Goal: Communication & Community: Answer question/provide support

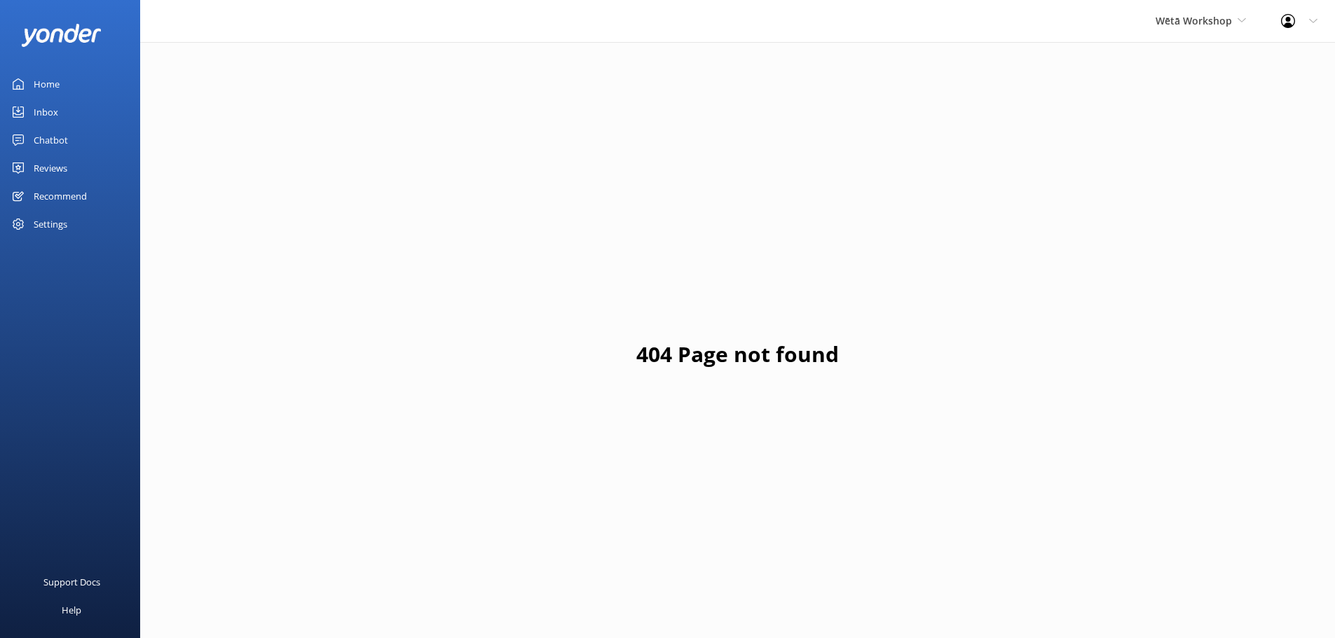
click at [1235, 12] on div "Wētā Workshop Wētā Workshop Wētā Workshop Unleashed" at bounding box center [1200, 21] width 125 height 42
click at [1212, 86] on link "Wētā Workshop Unleashed" at bounding box center [1208, 93] width 140 height 34
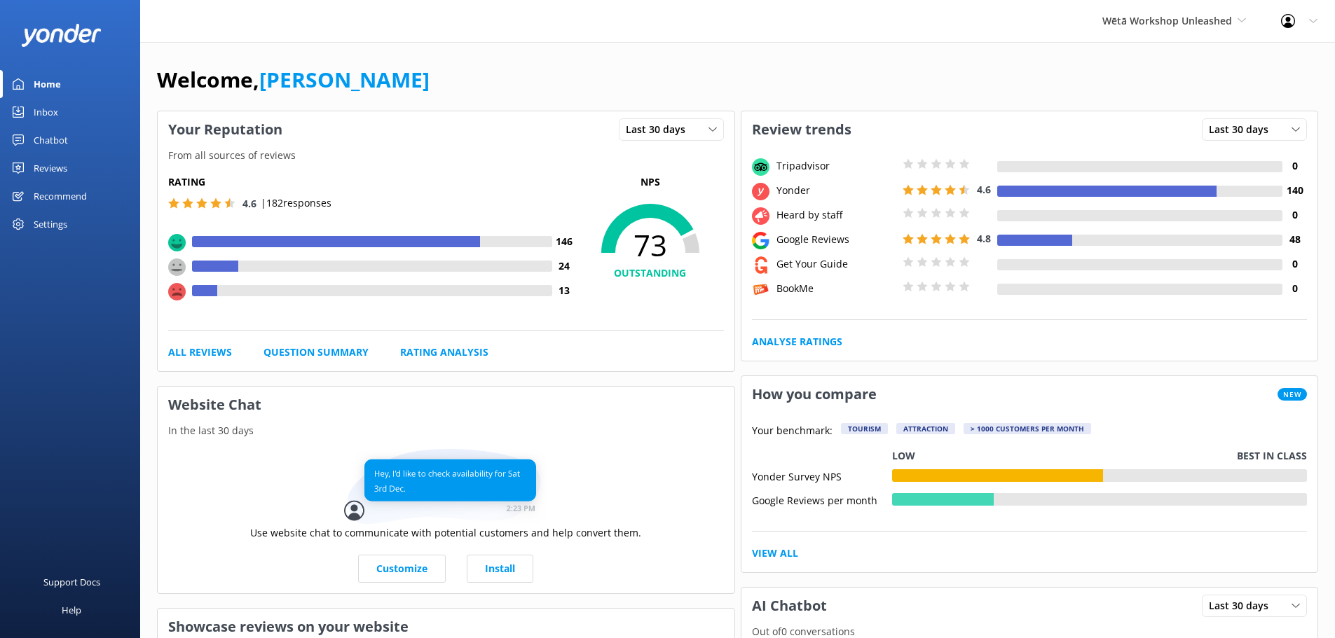
click at [80, 172] on link "Reviews" at bounding box center [70, 168] width 140 height 28
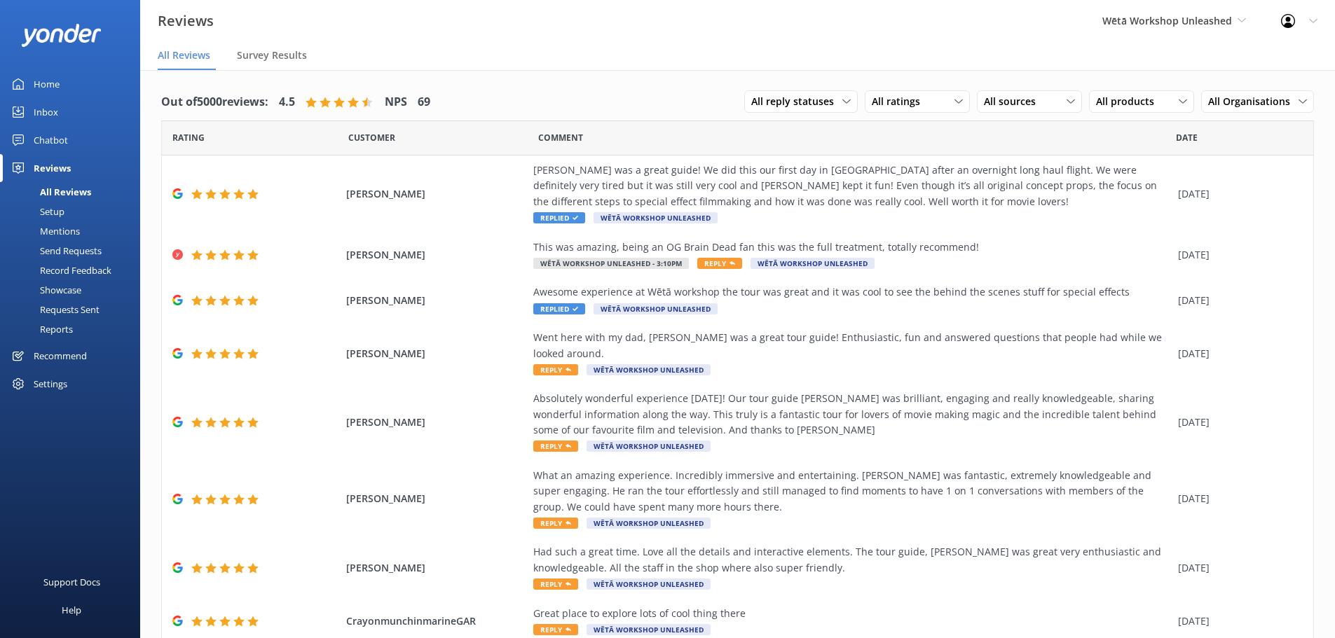
click at [66, 224] on div "Mentions" at bounding box center [43, 231] width 71 height 20
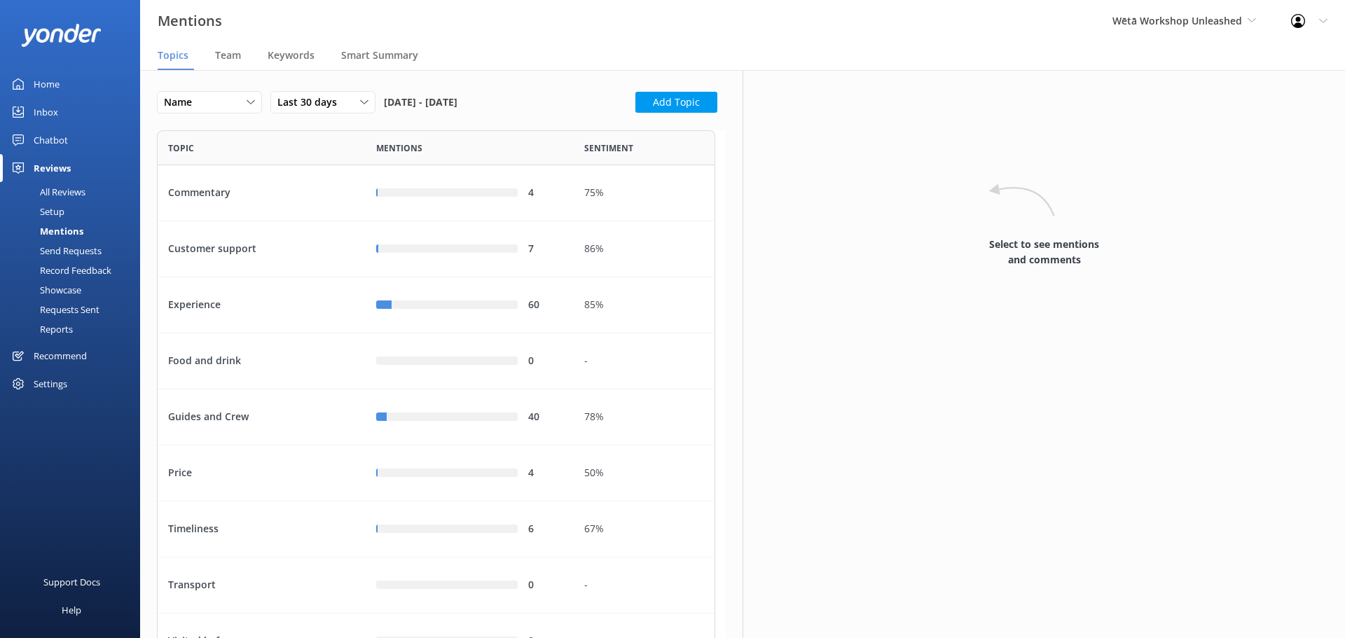
scroll to position [698, 548]
click at [243, 102] on div "Name" at bounding box center [209, 102] width 98 height 15
click at [232, 159] on div "Highest mentions" at bounding box center [201, 160] width 72 height 14
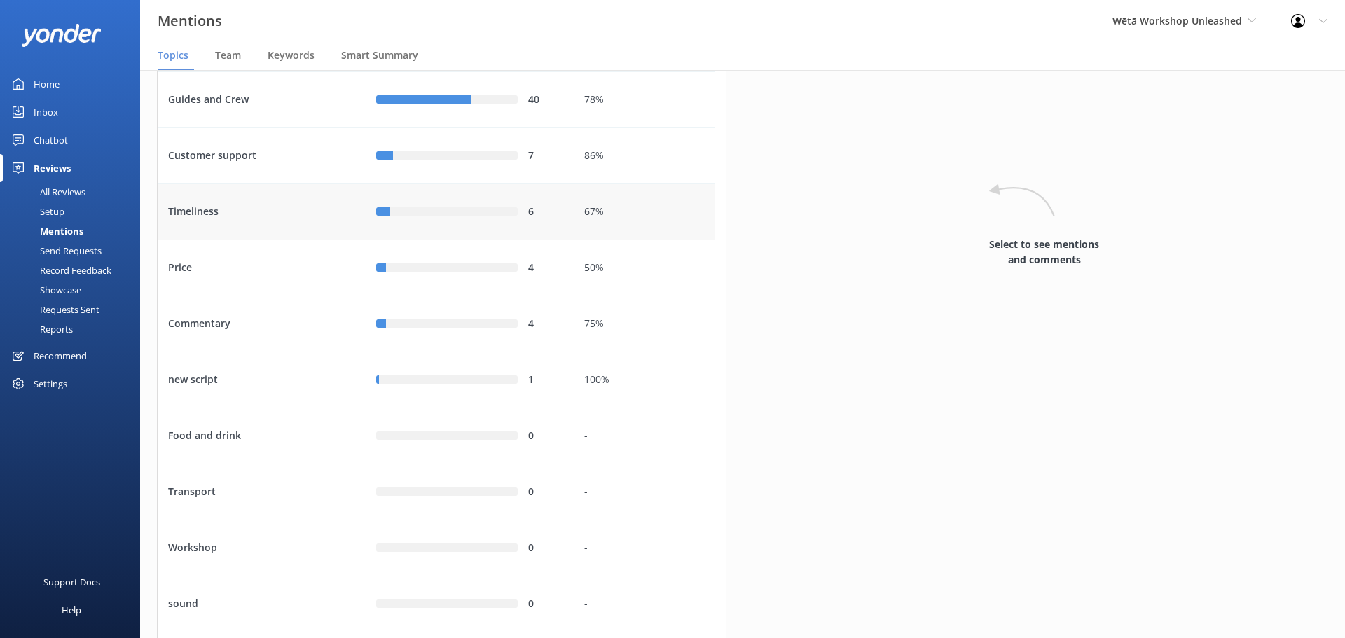
scroll to position [0, 0]
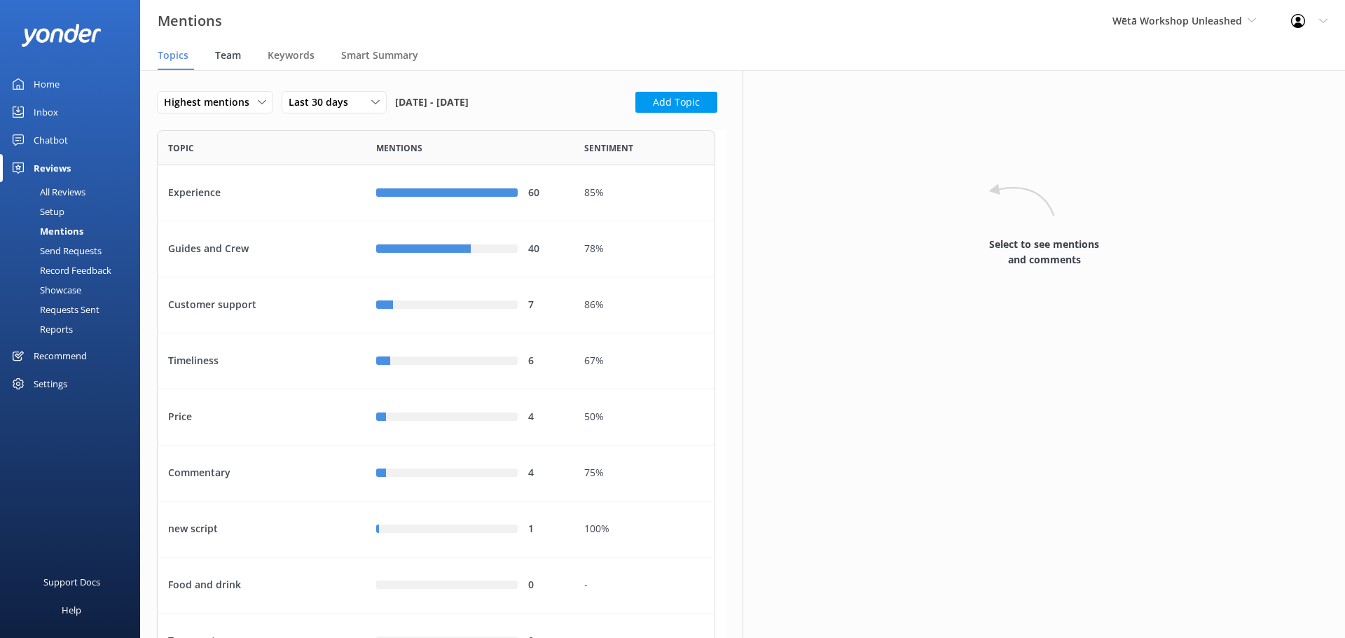
click at [238, 60] on span "Team" at bounding box center [228, 55] width 26 height 14
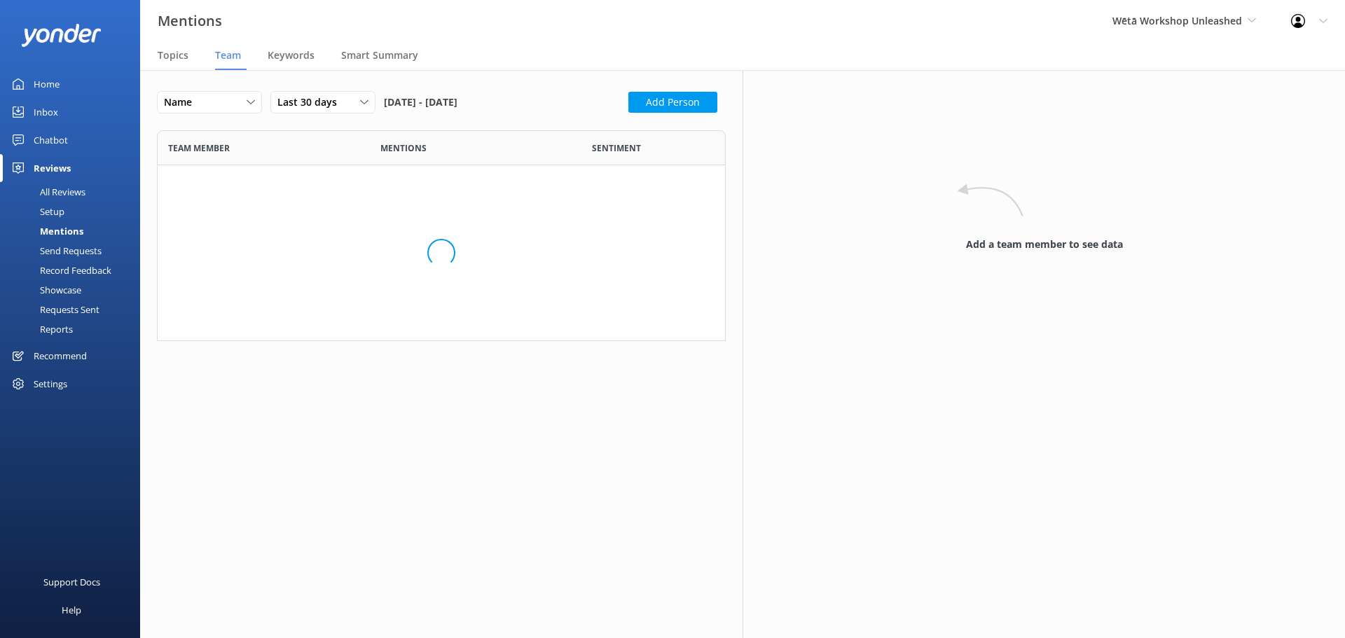
scroll to position [1483, 548]
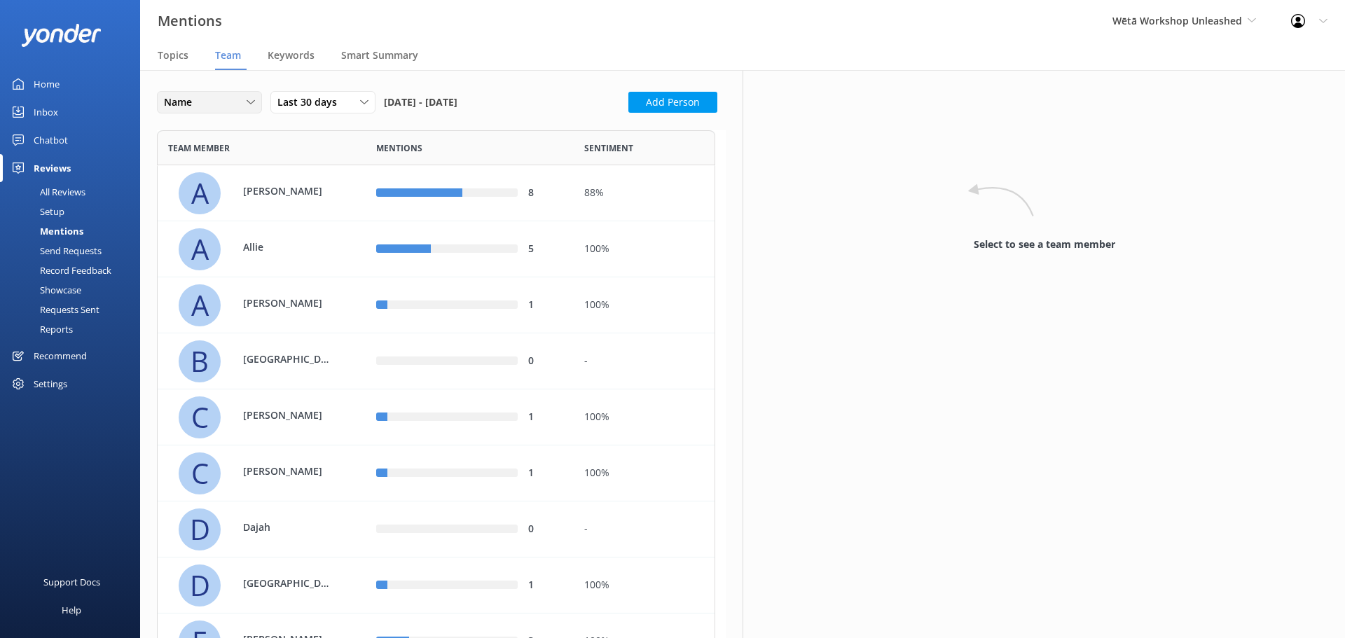
click at [226, 104] on div "Name" at bounding box center [209, 102] width 98 height 15
click at [222, 156] on div "Highest mentions" at bounding box center [201, 160] width 72 height 14
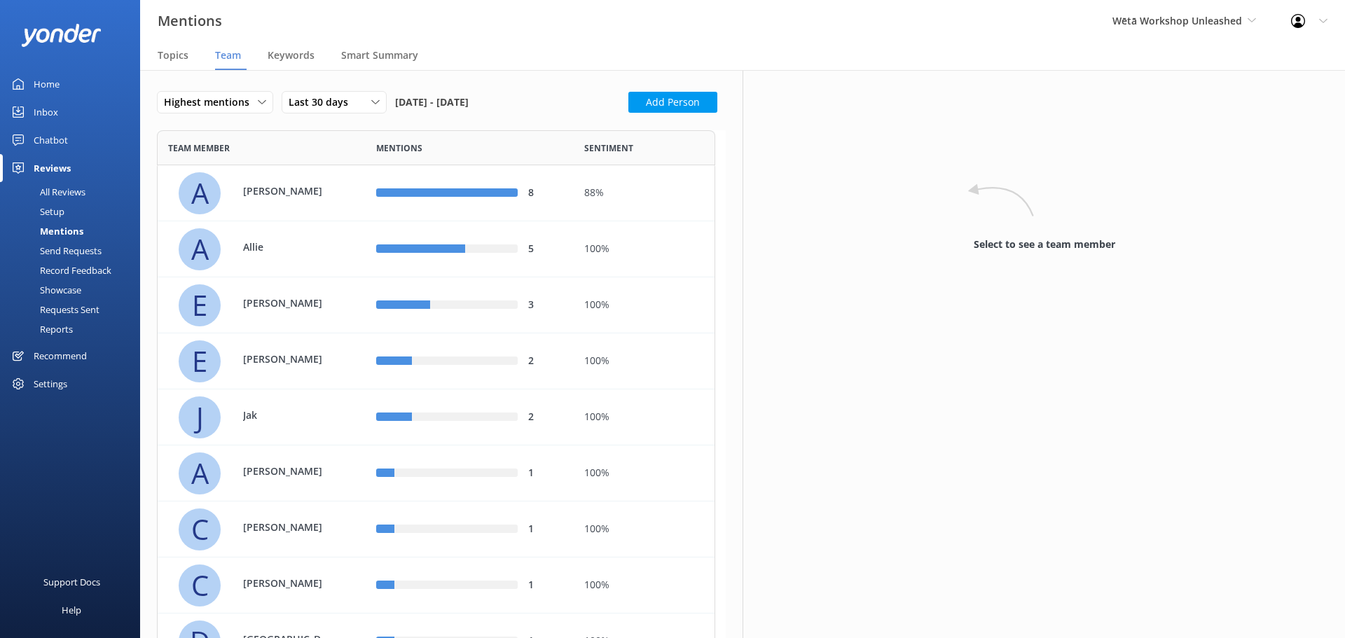
click at [304, 94] on div "Last 30 days Last 7 days Last 30 days Last 90 days Last 180 days Custom" at bounding box center [334, 102] width 105 height 22
click at [319, 221] on div "Last 180 days" at bounding box center [316, 217] width 55 height 14
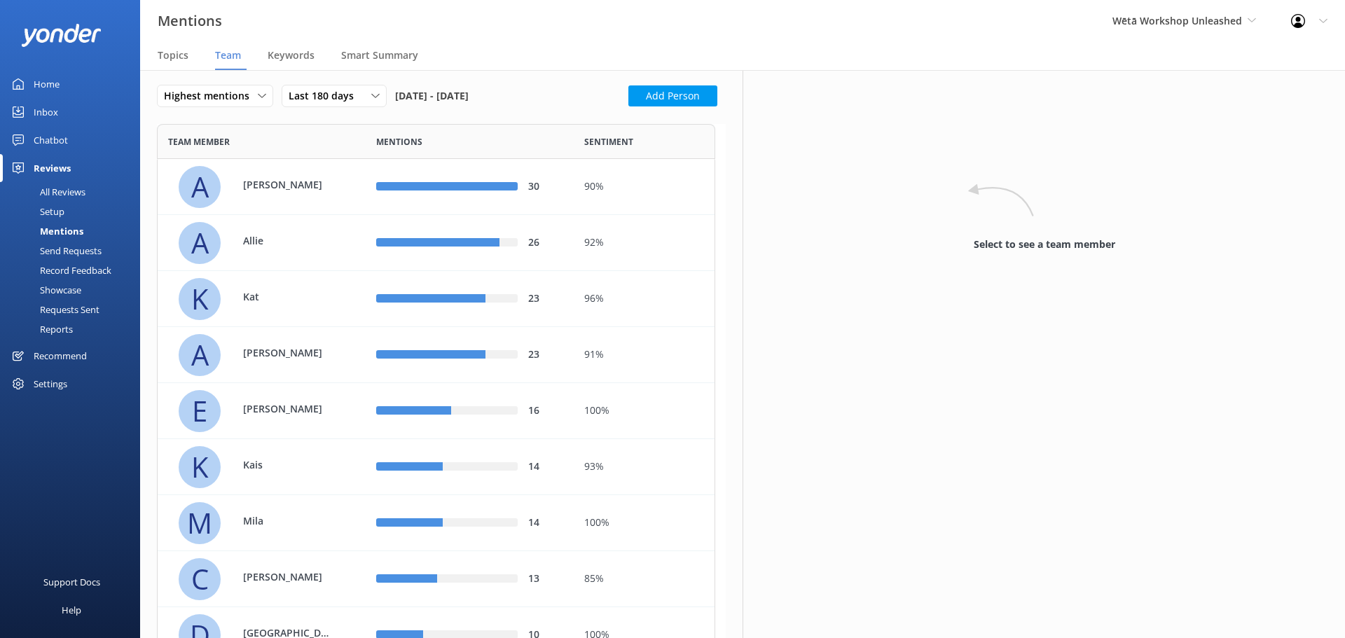
scroll to position [0, 0]
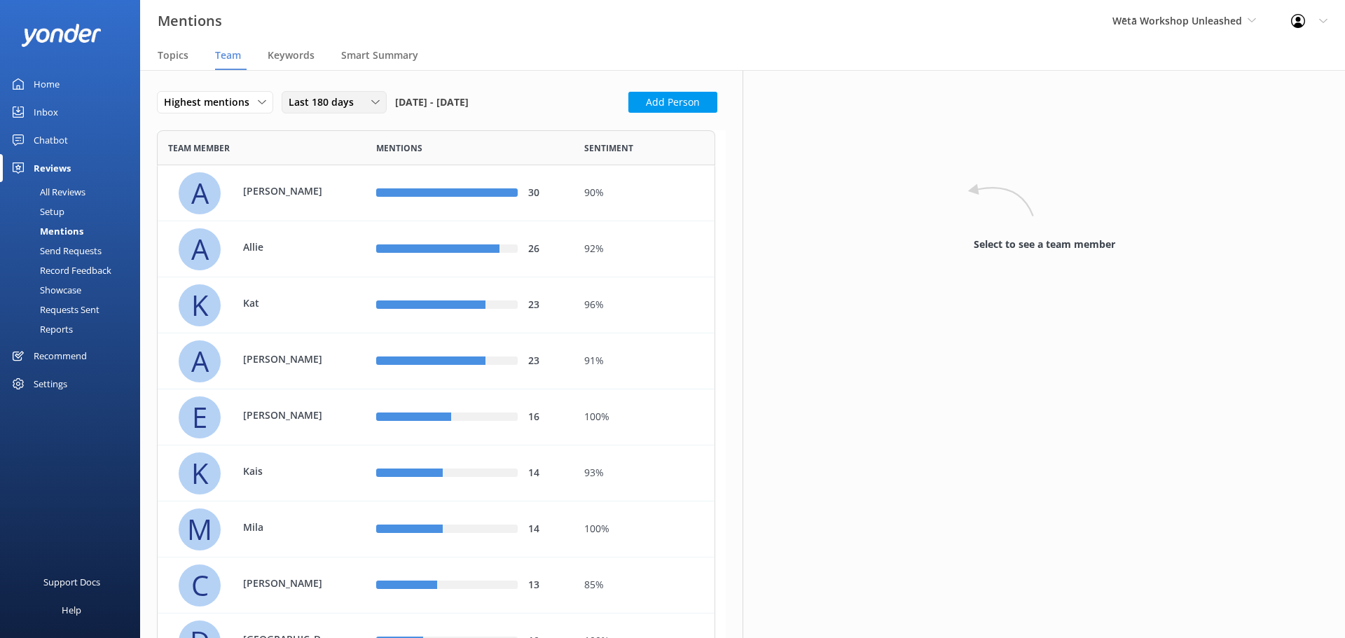
click at [361, 102] on div "Last 180 days" at bounding box center [334, 102] width 98 height 15
drag, startPoint x: 1181, startPoint y: 17, endPoint x: 1170, endPoint y: 55, distance: 39.9
click at [1181, 17] on span "Wētā Workshop Unleashed" at bounding box center [1178, 20] width 130 height 13
click at [1160, 58] on link "Wētā Workshop" at bounding box center [1165, 59] width 140 height 34
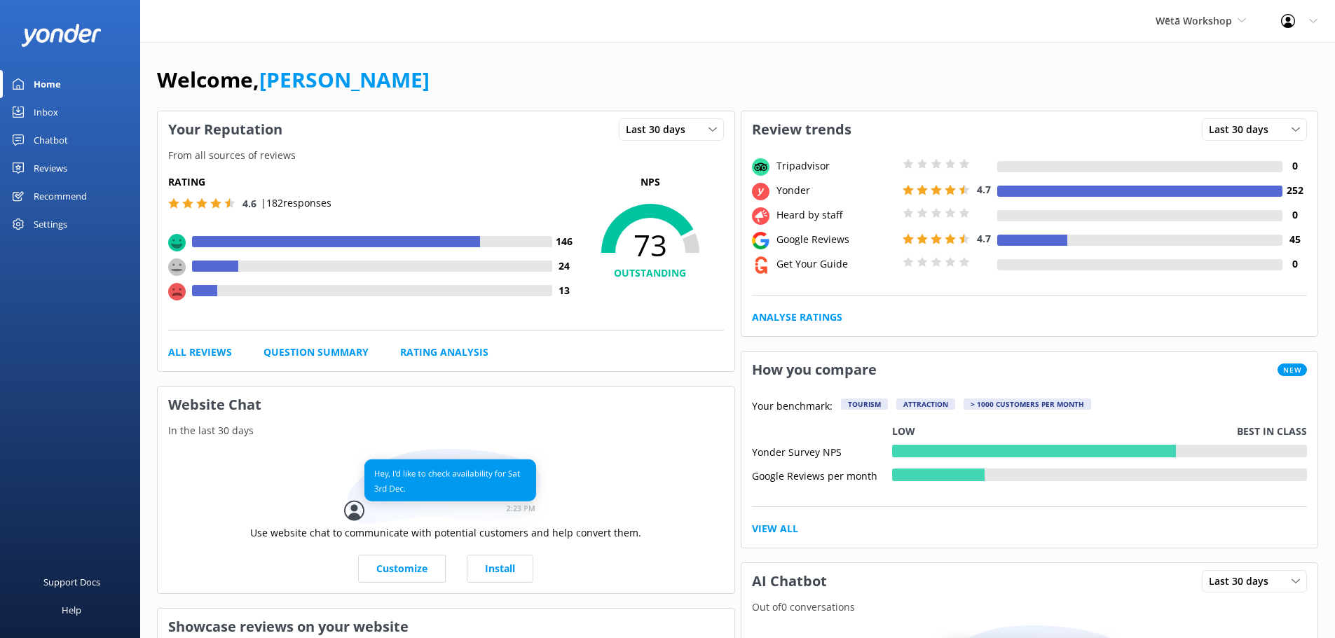
click at [62, 170] on div "Reviews" at bounding box center [51, 168] width 34 height 28
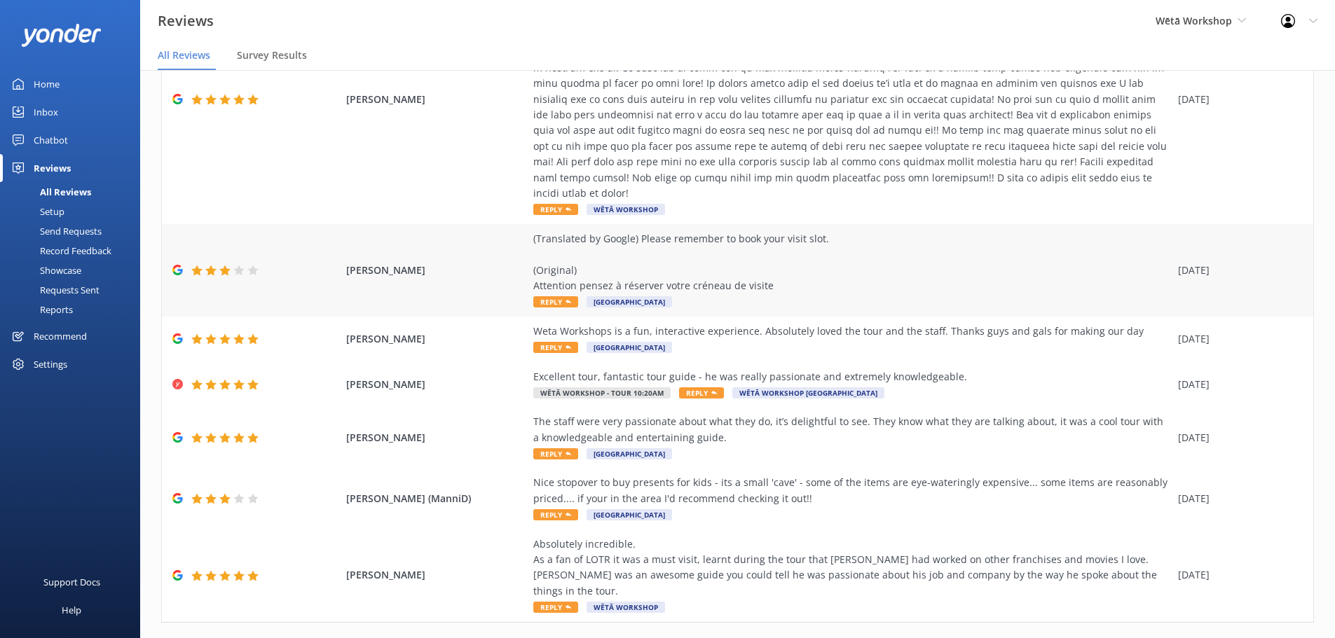
scroll to position [394, 0]
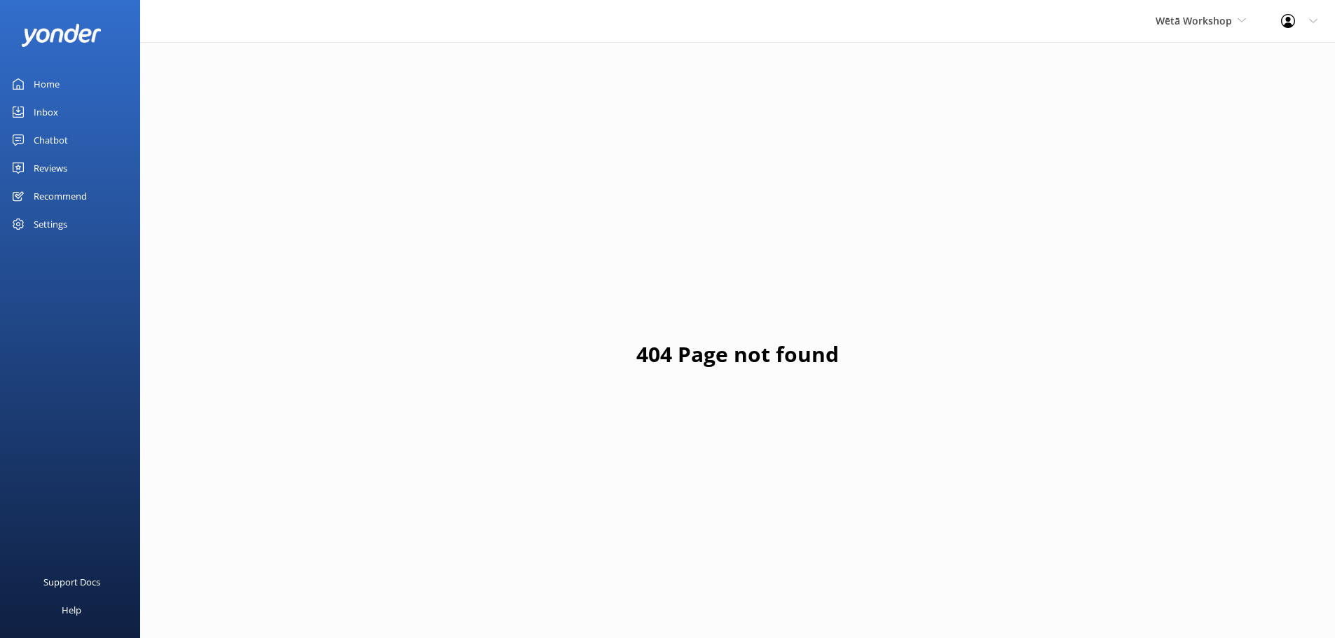
click at [46, 167] on div "Reviews" at bounding box center [51, 168] width 34 height 28
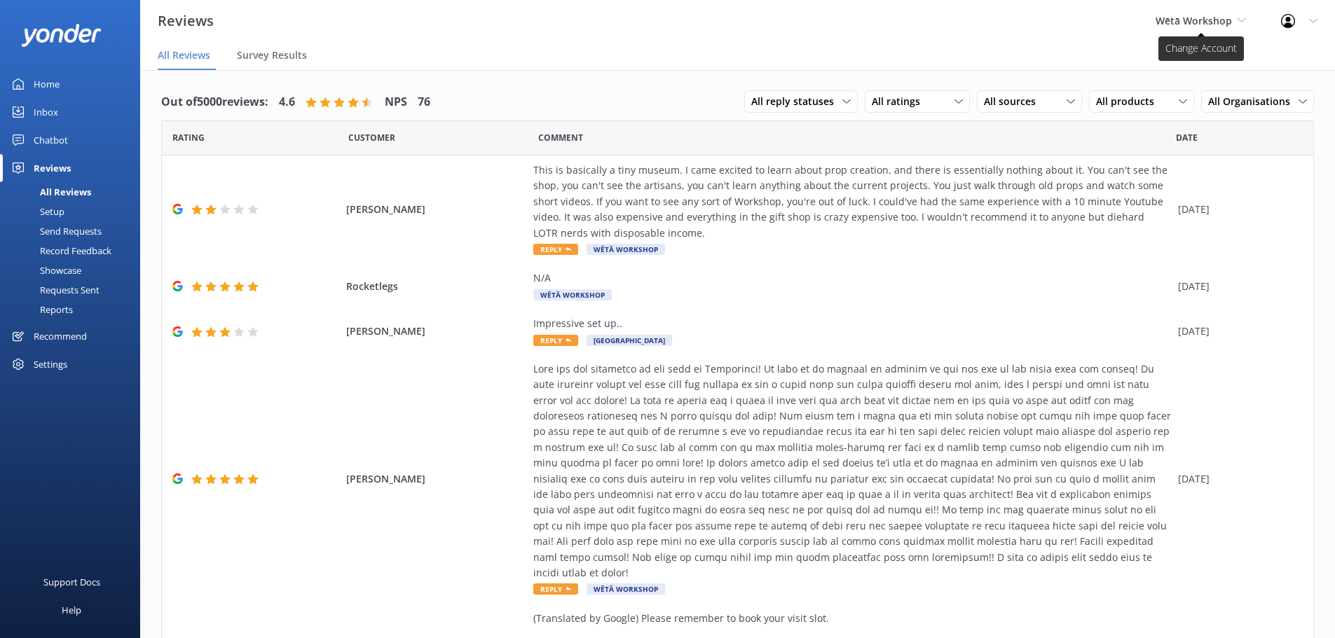
click at [1188, 25] on span "Wētā Workshop" at bounding box center [1194, 20] width 76 height 13
click at [1193, 83] on link "Wētā Workshop Unleashed" at bounding box center [1208, 93] width 140 height 34
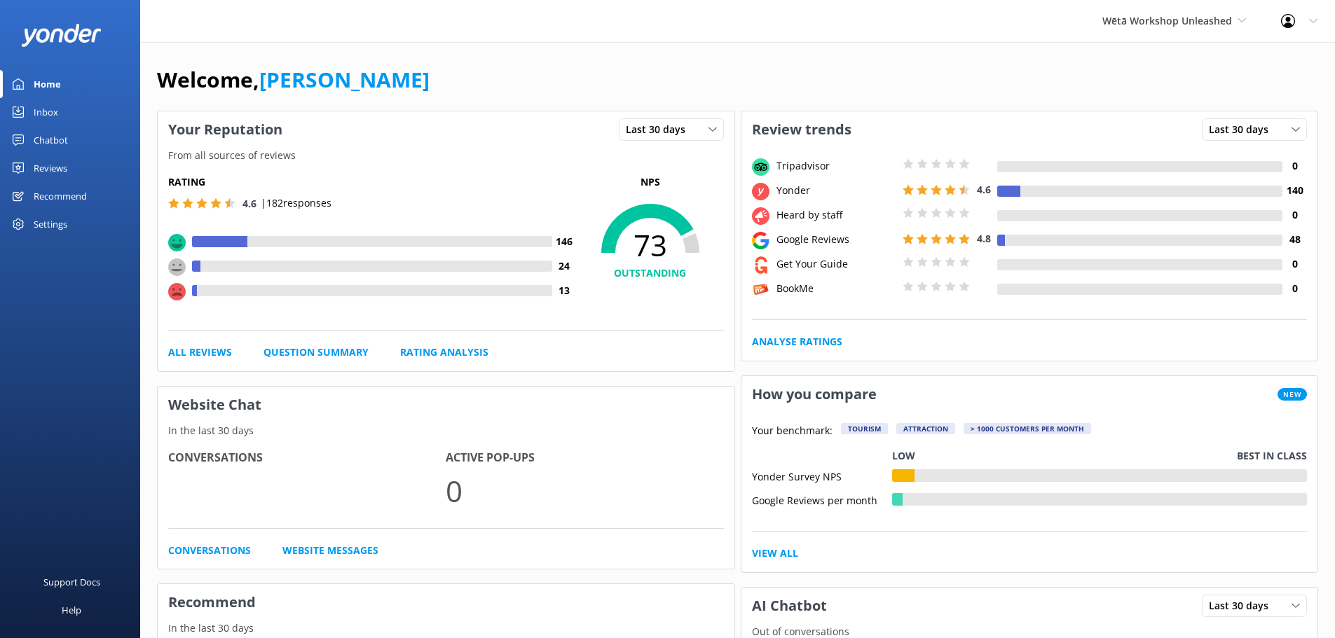
click at [58, 172] on div "Reviews" at bounding box center [51, 168] width 34 height 28
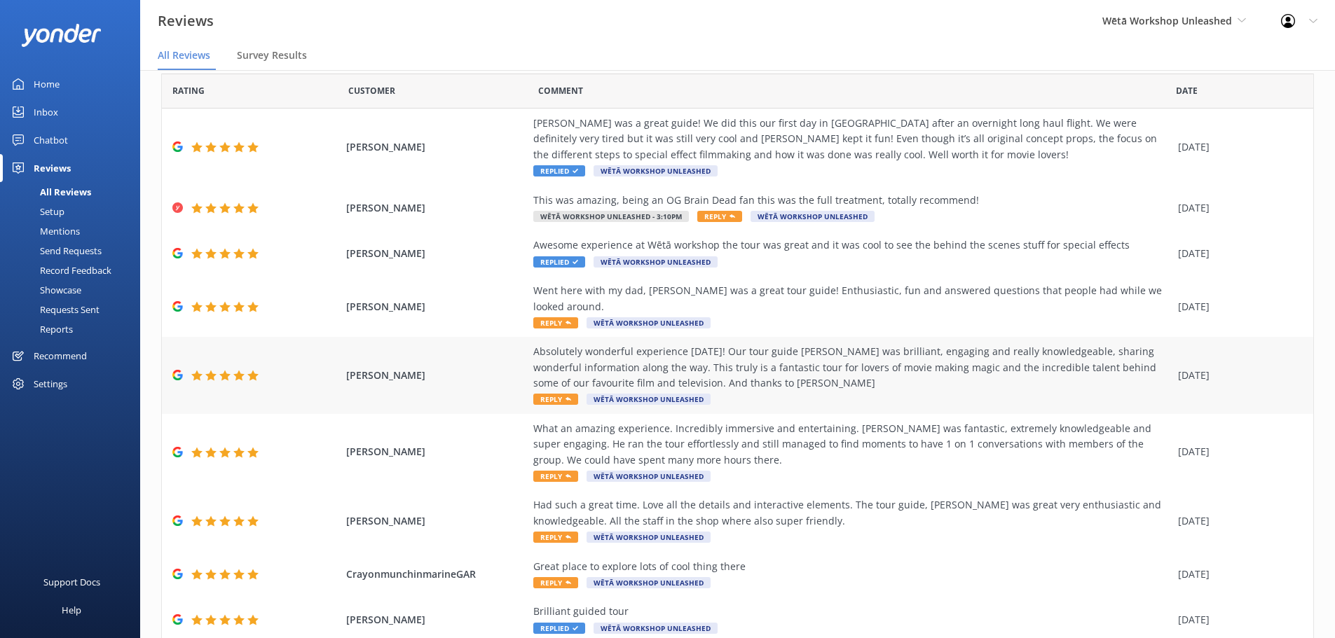
scroll to position [70, 0]
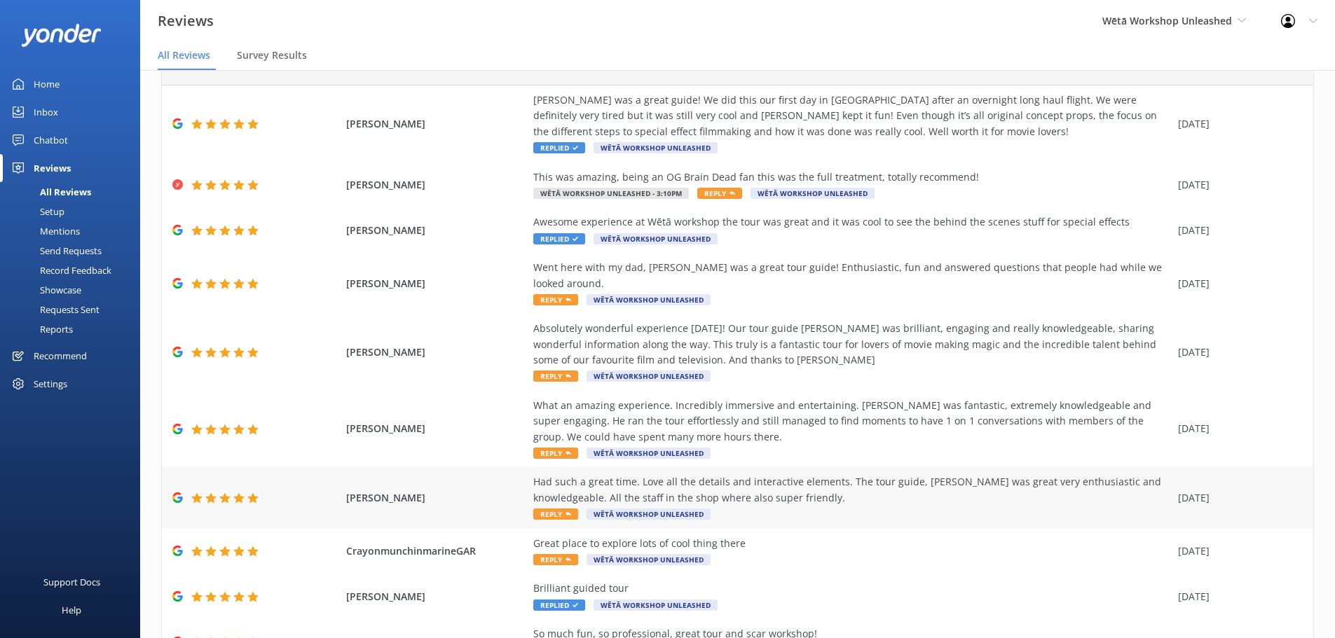
click at [762, 481] on div "Had such a great time. Love all the details and interactive elements. The tour …" at bounding box center [852, 490] width 638 height 32
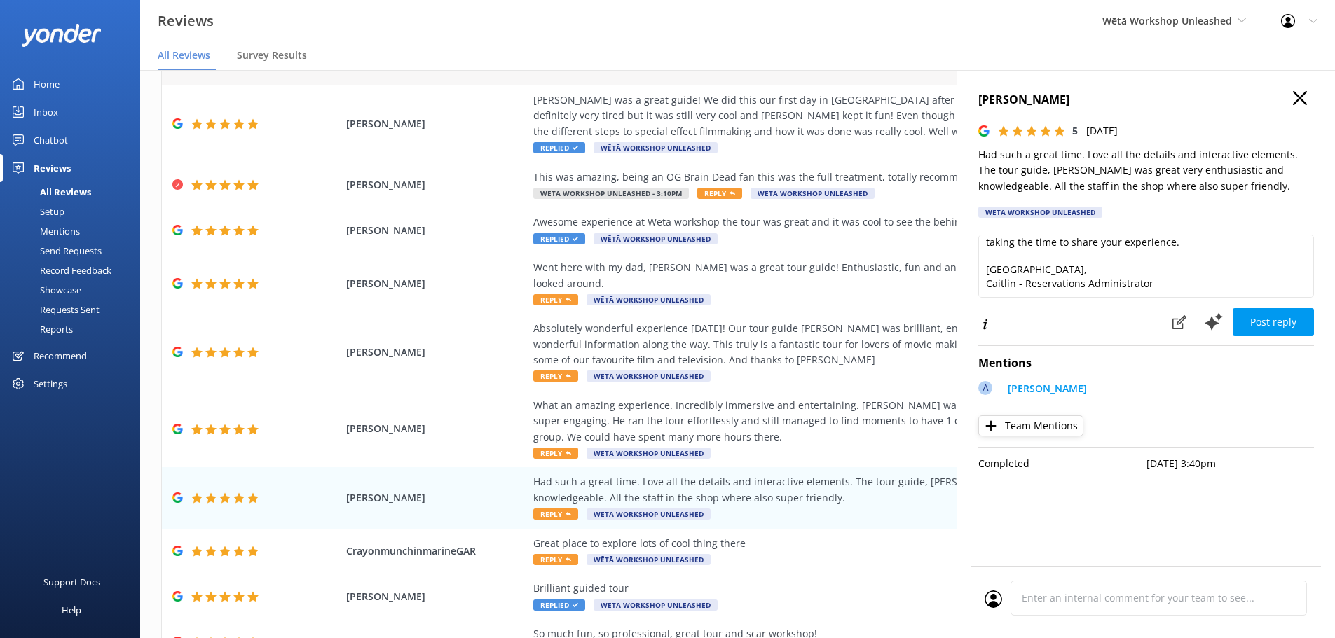
scroll to position [0, 0]
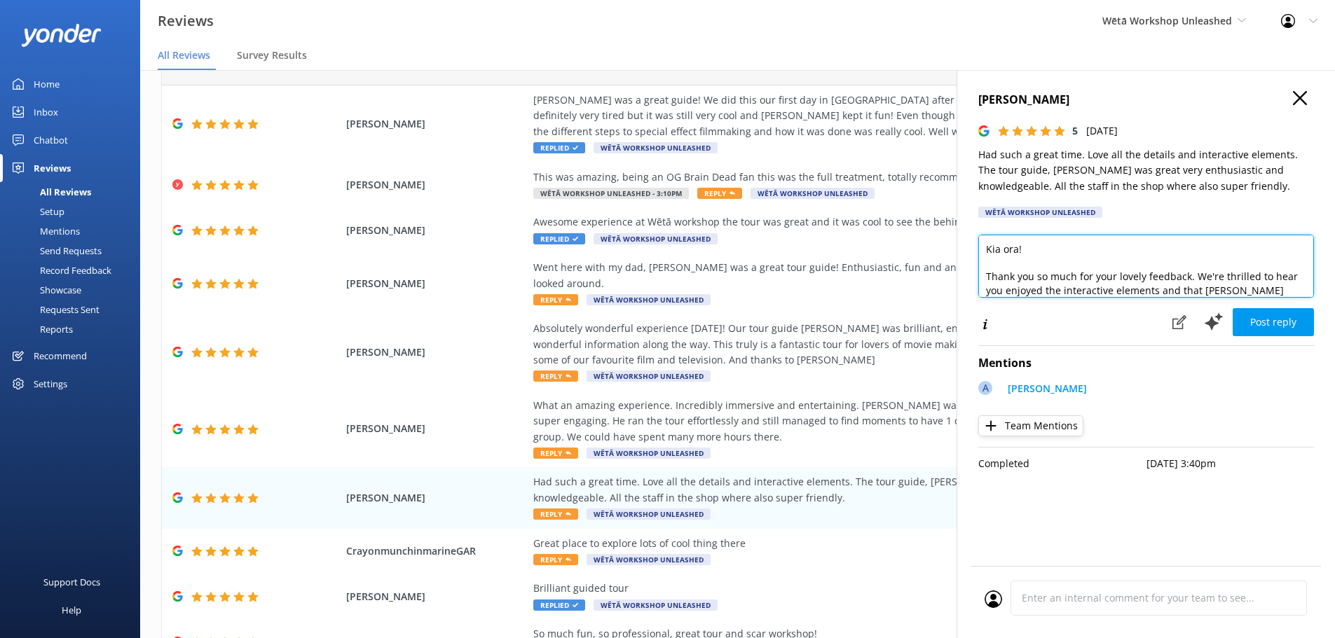
click at [1017, 252] on textarea "Kia ora! Thank you so much for your lovely feedback. We're thrilled to hear you…" at bounding box center [1146, 266] width 336 height 63
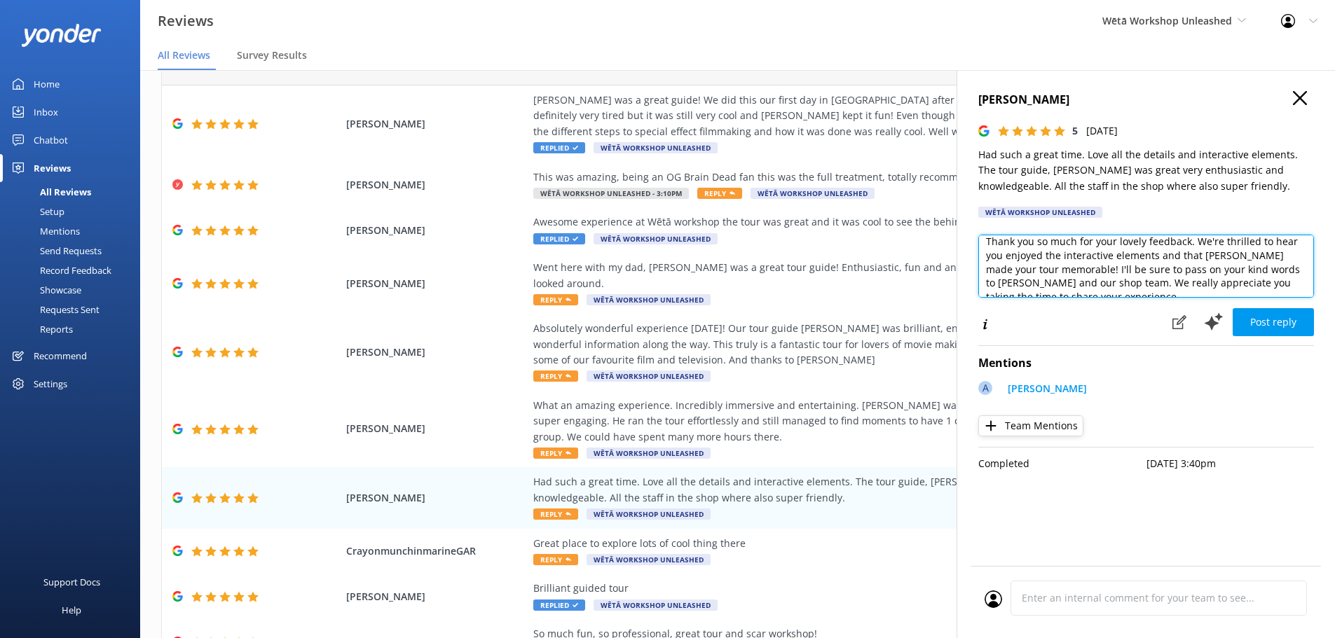
scroll to position [38, 0]
drag, startPoint x: 1070, startPoint y: 279, endPoint x: 988, endPoint y: 280, distance: 82.0
click at [988, 280] on textarea "Kia ora [PERSON_NAME]! Thank you so much for your lovely feedback. We're thrill…" at bounding box center [1146, 266] width 336 height 63
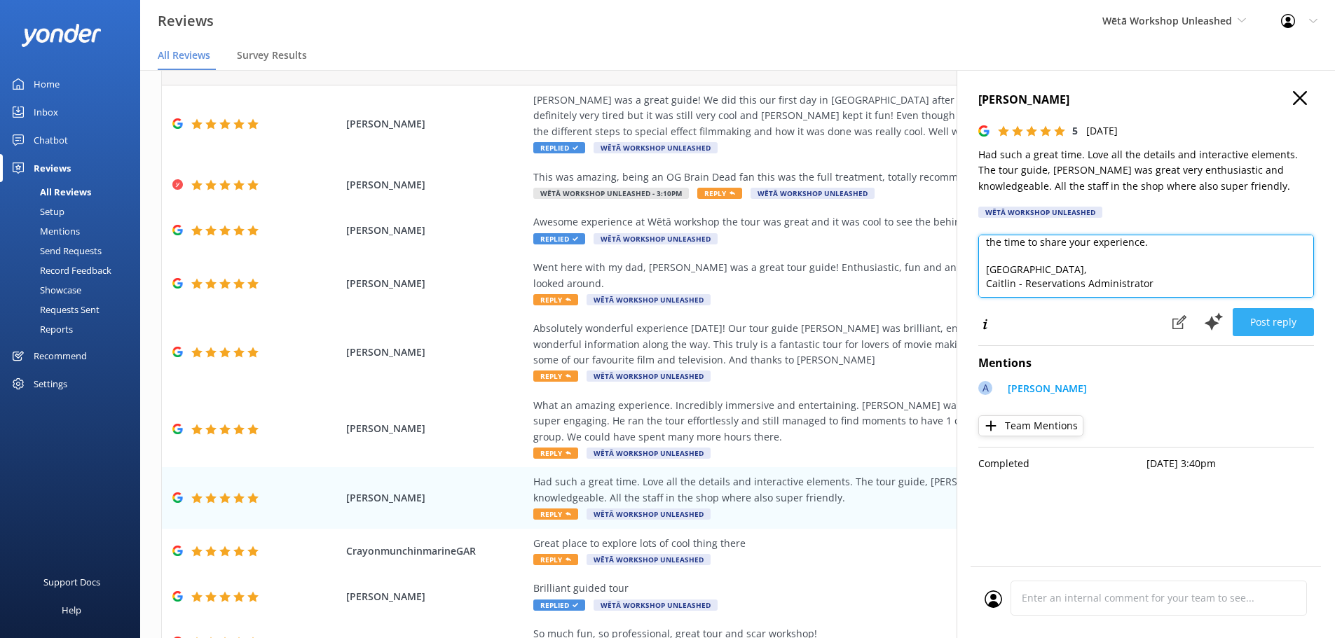
type textarea "Kia ora [PERSON_NAME]! Thank you so much for your lovely feedback. We're thrill…"
click at [1296, 329] on button "Post reply" at bounding box center [1273, 322] width 81 height 28
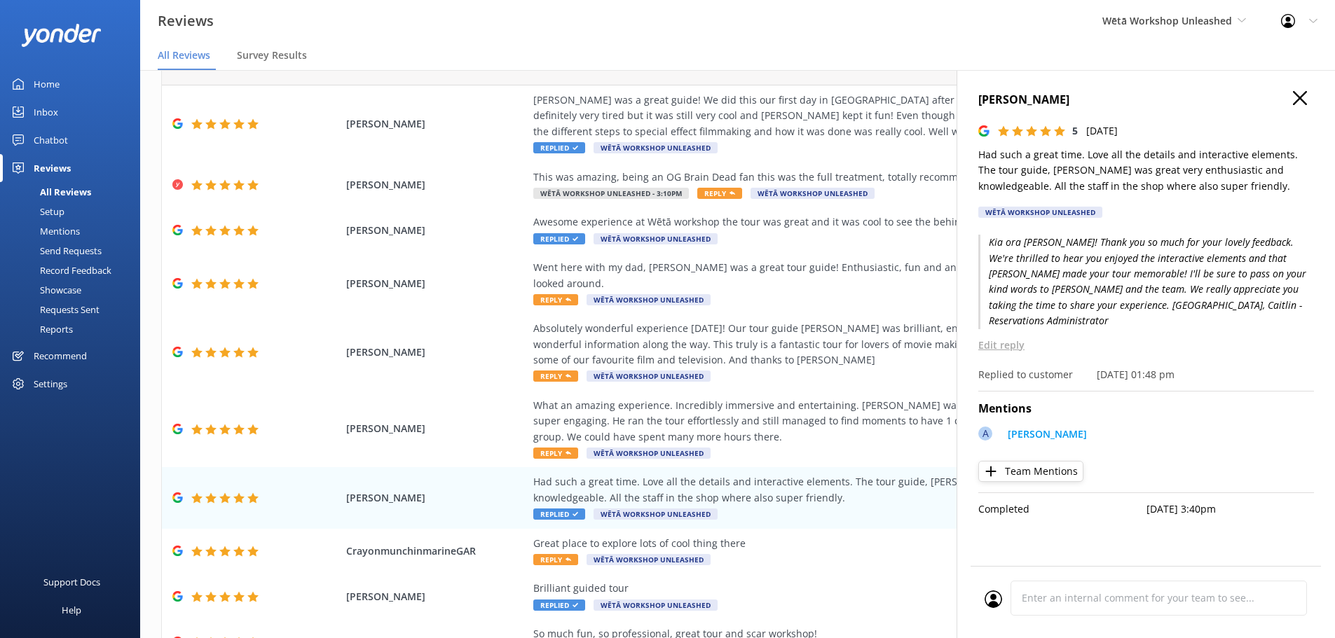
click at [1298, 99] on icon "button" at bounding box center [1300, 98] width 14 height 14
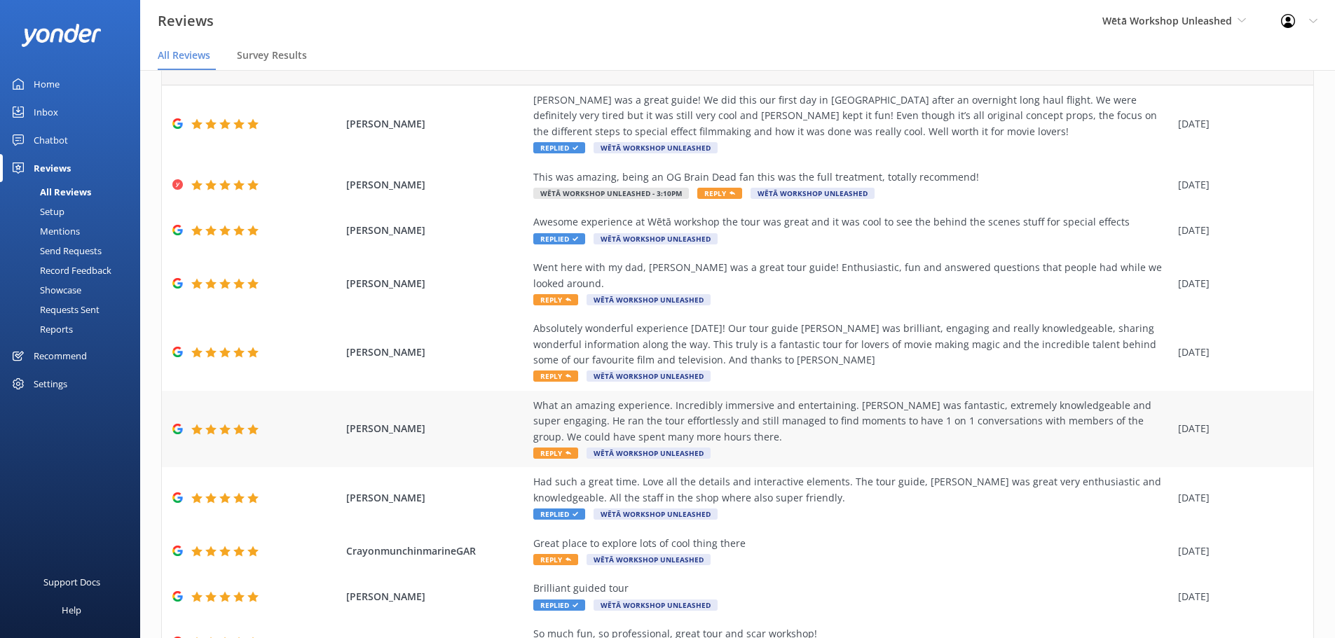
click at [596, 401] on div "What an amazing experience. Incredibly immersive and entertaining. [PERSON_NAME…" at bounding box center [852, 421] width 638 height 47
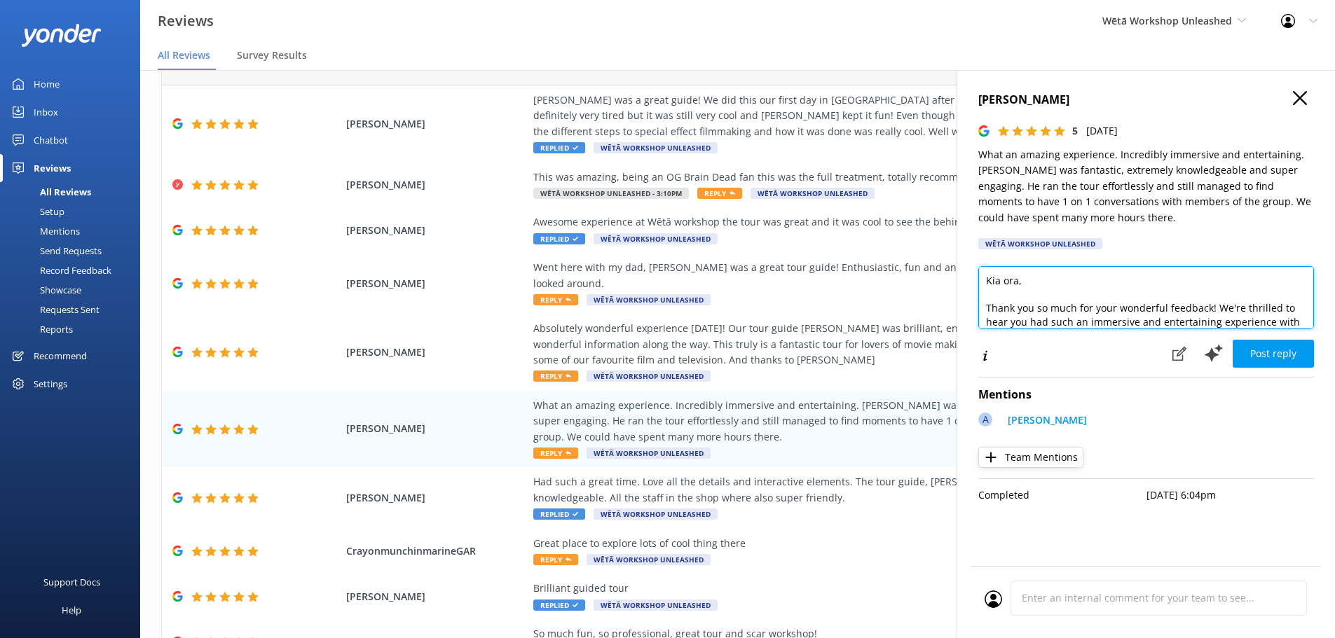
click at [1017, 289] on textarea "Kia ora, Thank you so much for your wonderful feedback! We're thrilled to hear …" at bounding box center [1146, 297] width 336 height 63
click at [1017, 288] on textarea "Kia ora, Thank you so much for your wonderful feedback! We're thrilled to hear …" at bounding box center [1146, 297] width 336 height 63
click at [1017, 287] on textarea "Kia ora, Thank you so much for your wonderful feedback! We're thrilled to hear …" at bounding box center [1146, 297] width 336 height 63
click at [1021, 308] on textarea "Kia [PERSON_NAME], Thank you so much for your wonderful feedback! We're thrille…" at bounding box center [1146, 297] width 336 height 63
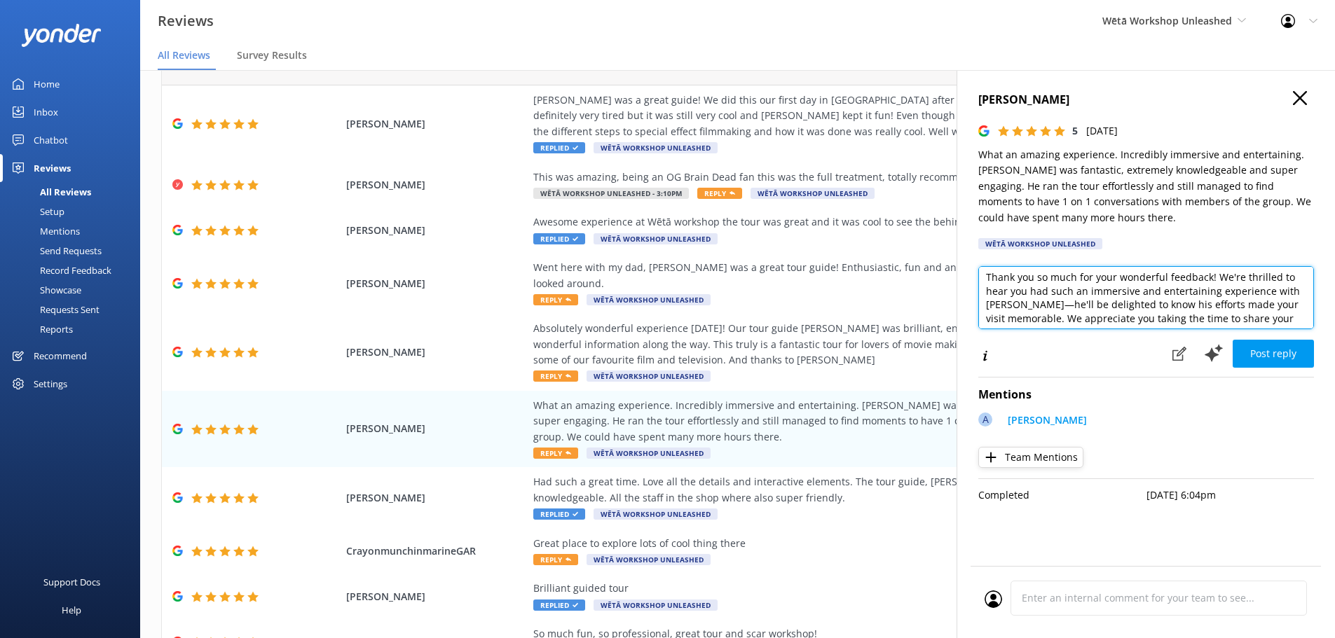
scroll to position [30, 0]
drag, startPoint x: 1036, startPoint y: 319, endPoint x: 1021, endPoint y: 304, distance: 21.3
click at [1021, 304] on textarea "Kia [PERSON_NAME], Thank you so much for your wonderful feedback! We're thrille…" at bounding box center [1146, 297] width 336 height 63
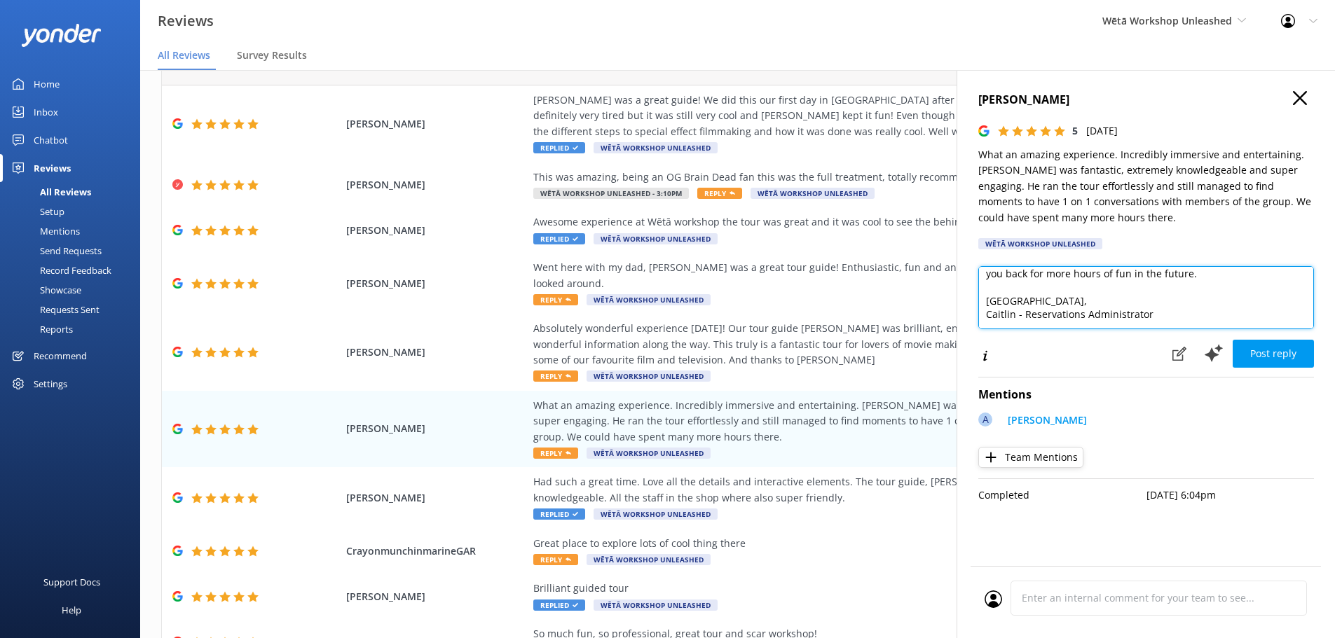
click at [1155, 278] on textarea "Kia [PERSON_NAME], Thank you so much for your wonderful feedback! We're thrille…" at bounding box center [1146, 297] width 336 height 63
type textarea "Kia [PERSON_NAME], Thank you so much for your wonderful feedback! We're thrille…"
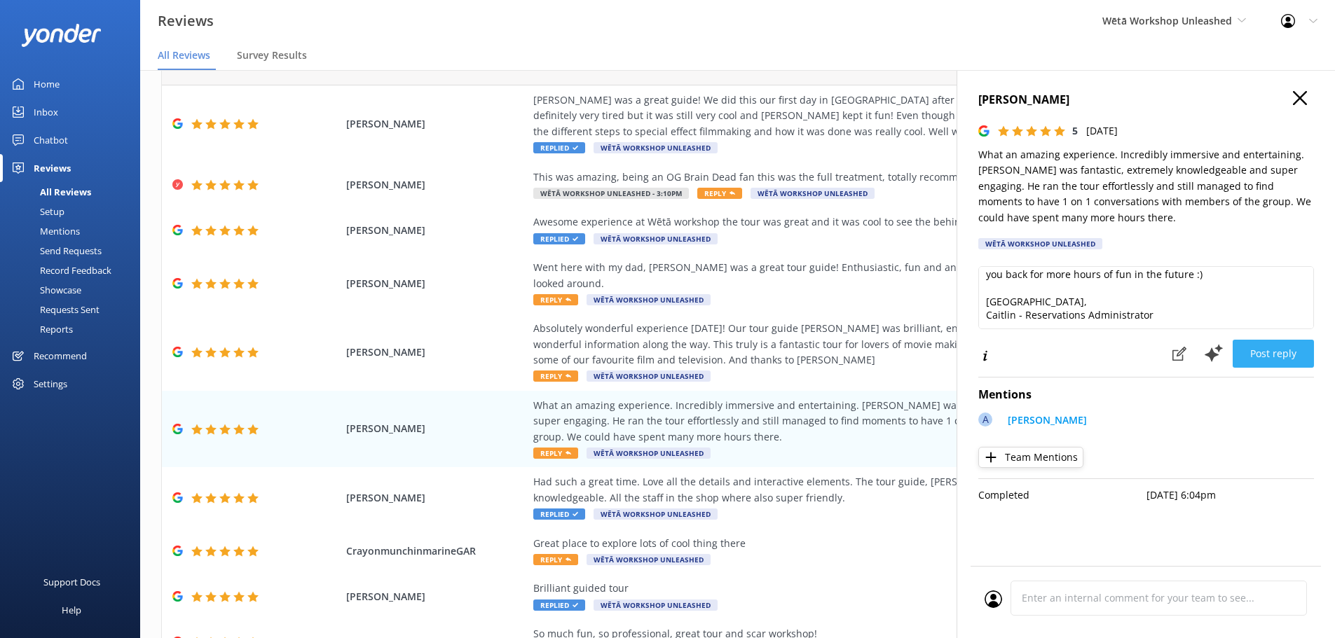
click at [1279, 345] on button "Post reply" at bounding box center [1273, 354] width 81 height 28
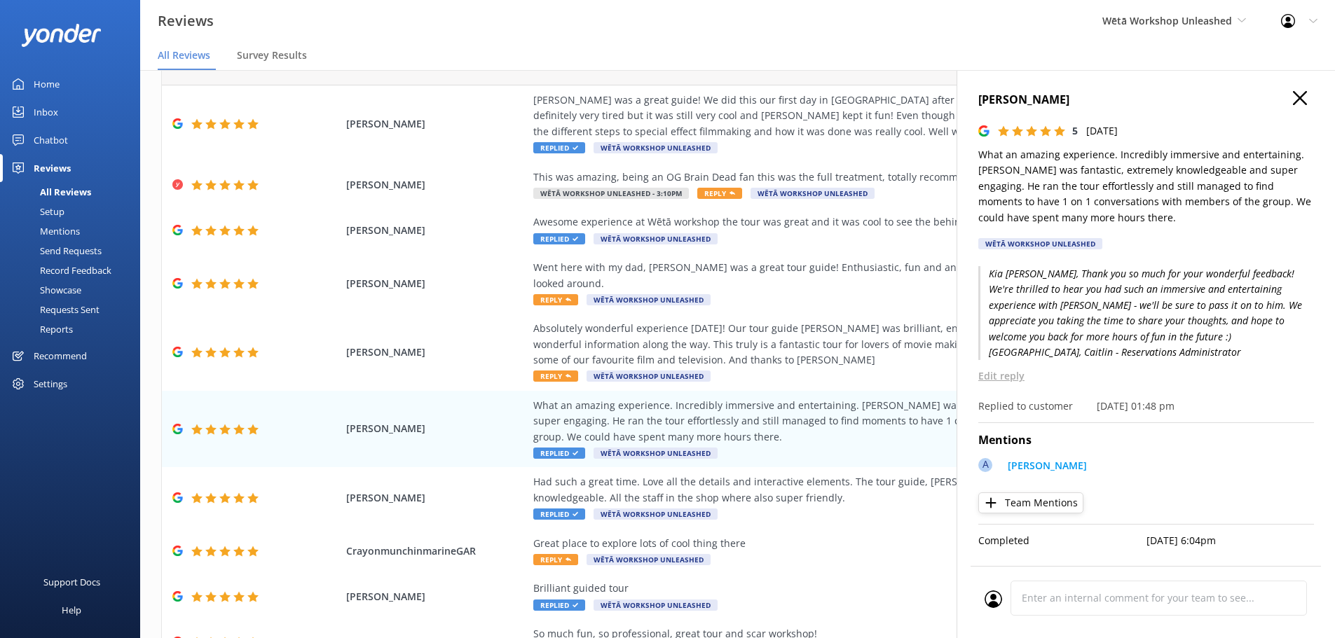
click at [1301, 97] on use "button" at bounding box center [1300, 98] width 14 height 14
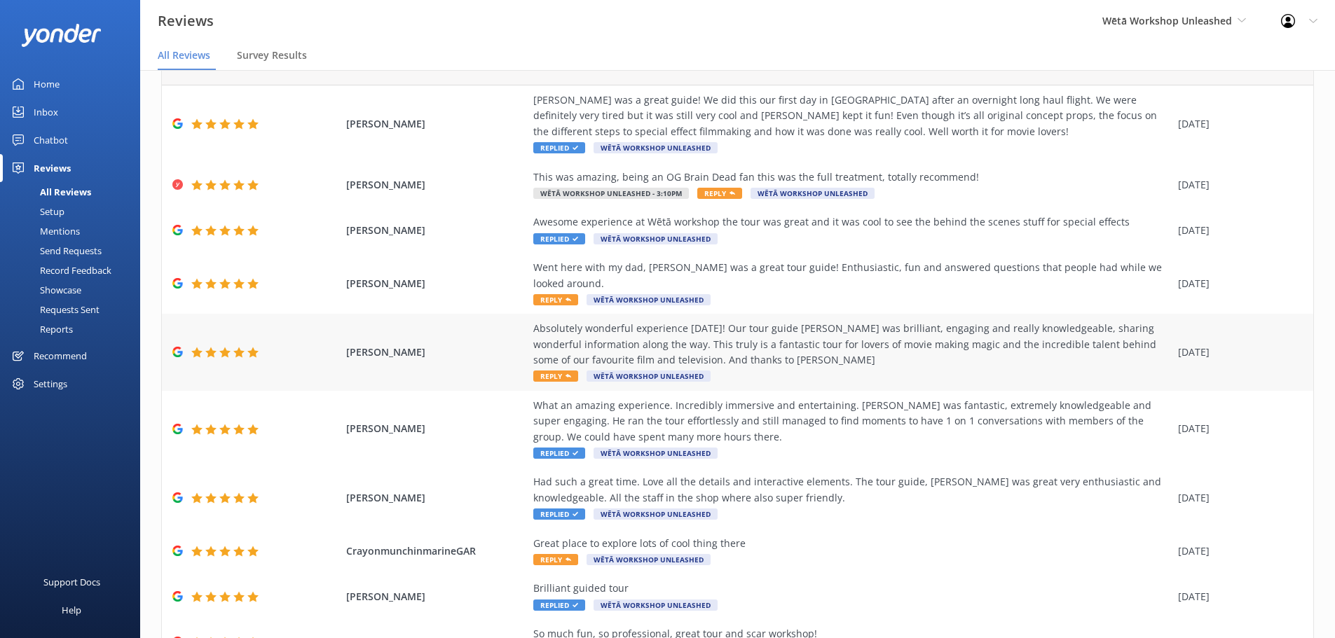
click at [865, 347] on div "Absolutely wonderful experience [DATE]! Our tour guide [PERSON_NAME] was brilli…" at bounding box center [852, 344] width 638 height 47
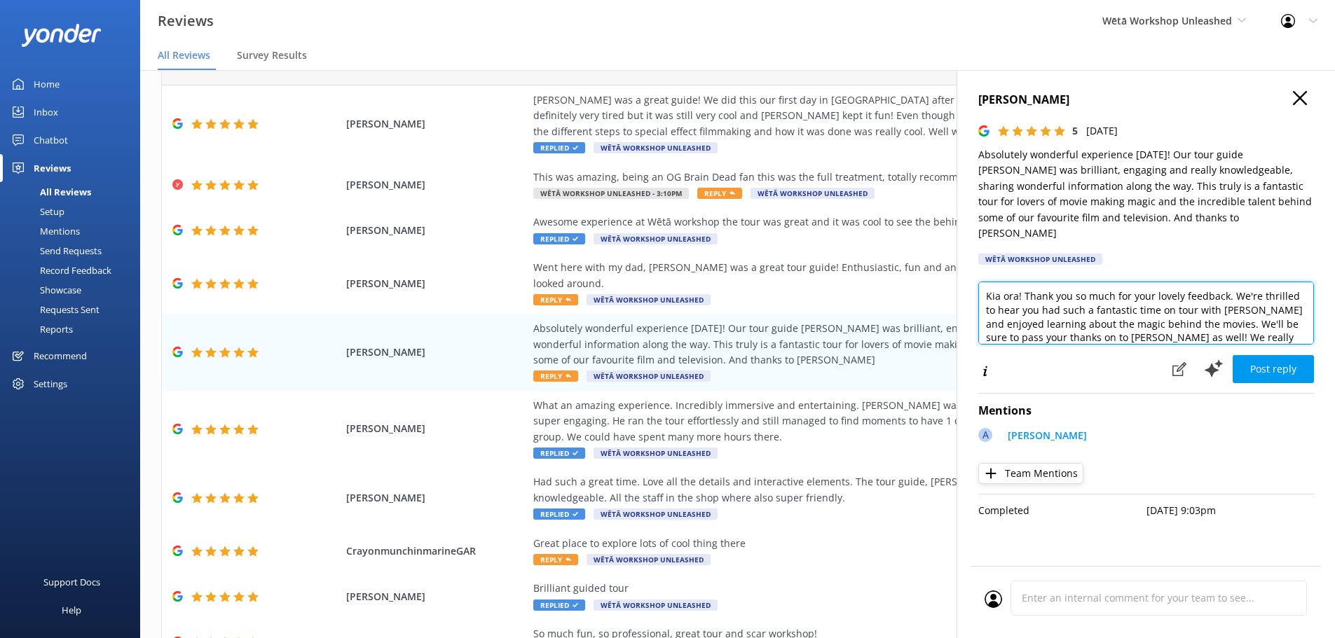
click at [1016, 282] on textarea "Kia ora! Thank you so much for your lovely feedback. We're thrilled to hear you…" at bounding box center [1146, 313] width 336 height 63
click at [1174, 302] on textarea "Kia ora Buddina! Thank you so much for your lovely feedback. We're thrilled to …" at bounding box center [1146, 313] width 336 height 63
drag, startPoint x: 1188, startPoint y: 289, endPoint x: 1100, endPoint y: 292, distance: 88.3
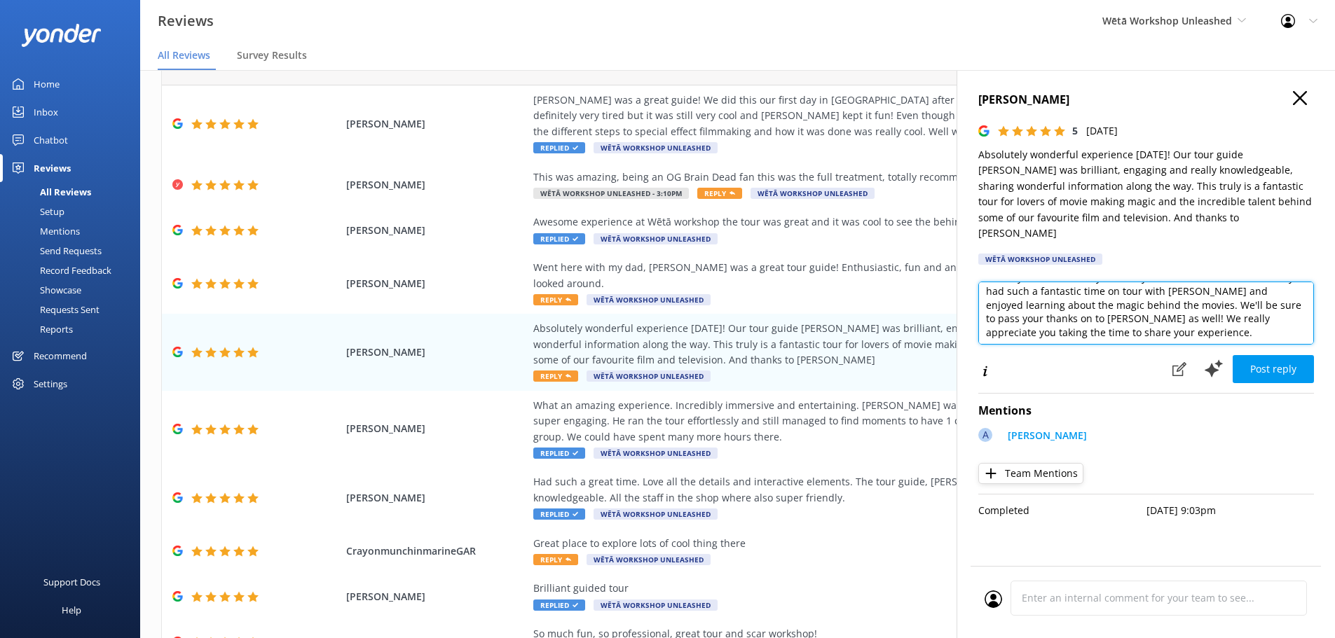
click at [1100, 292] on textarea "Kia ora Buddina! Thank you so much for your lovely review. We're thrilled to he…" at bounding box center [1146, 313] width 336 height 63
click at [1049, 304] on textarea "Kia ora Buddina! Thank you so much for your lovely review. We're thrilled to he…" at bounding box center [1146, 313] width 336 height 63
click at [1095, 303] on textarea "Kia ora Buddina! Thank you so much for your lovely review. We're thrilled to he…" at bounding box center [1146, 313] width 336 height 63
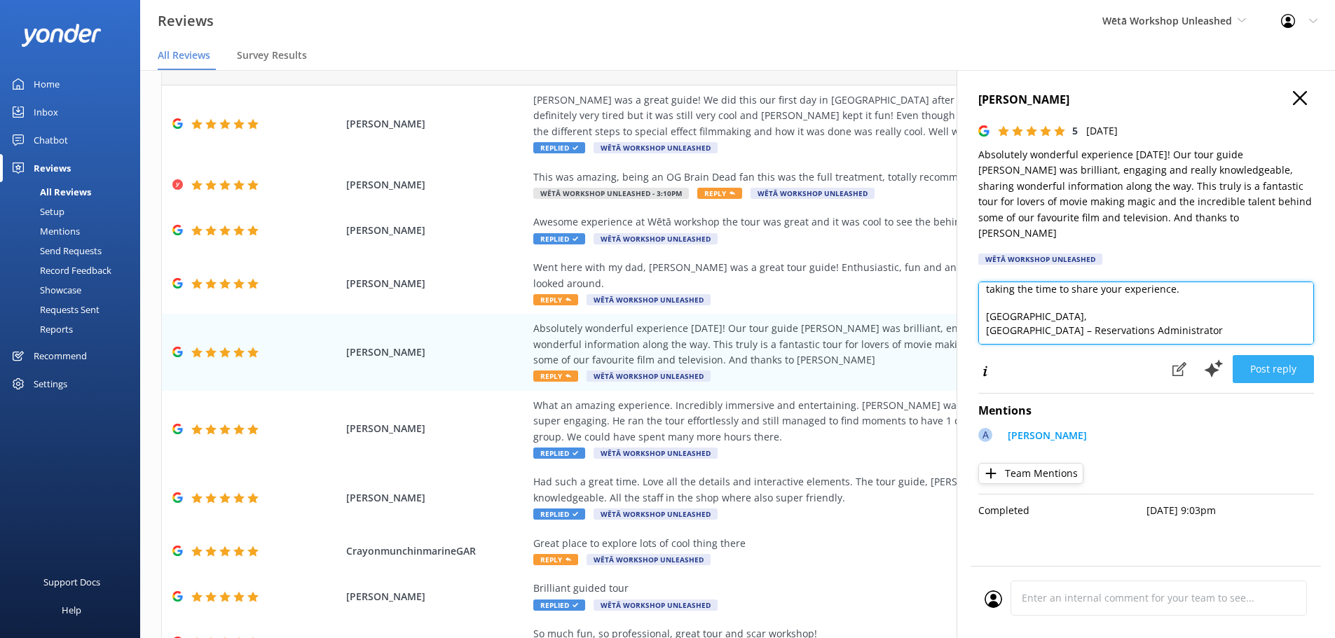
type textarea "Kia ora Buddina! Thank you so much for your lovely review. We're thrilled to he…"
click at [1298, 355] on button "Post reply" at bounding box center [1273, 369] width 81 height 28
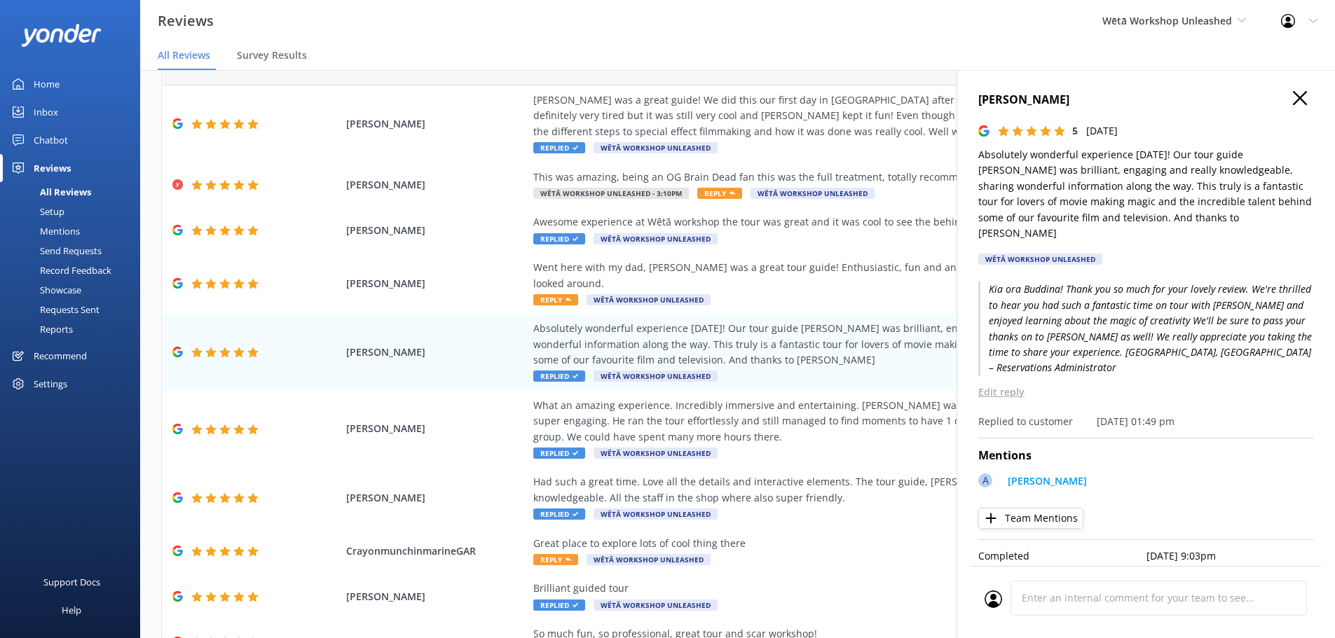
click at [1305, 92] on use "button" at bounding box center [1300, 98] width 14 height 14
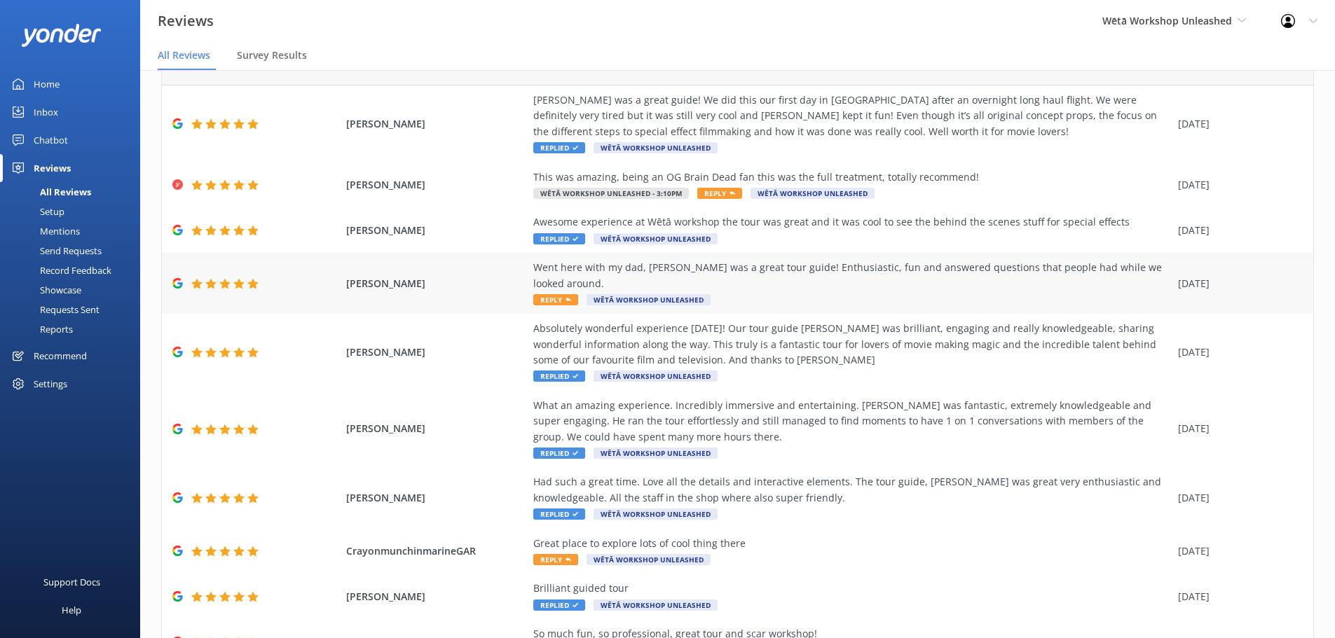
click at [764, 279] on div "Went here with my dad, [PERSON_NAME] was a great tour guide! Enthusiastic, fun …" at bounding box center [852, 283] width 638 height 47
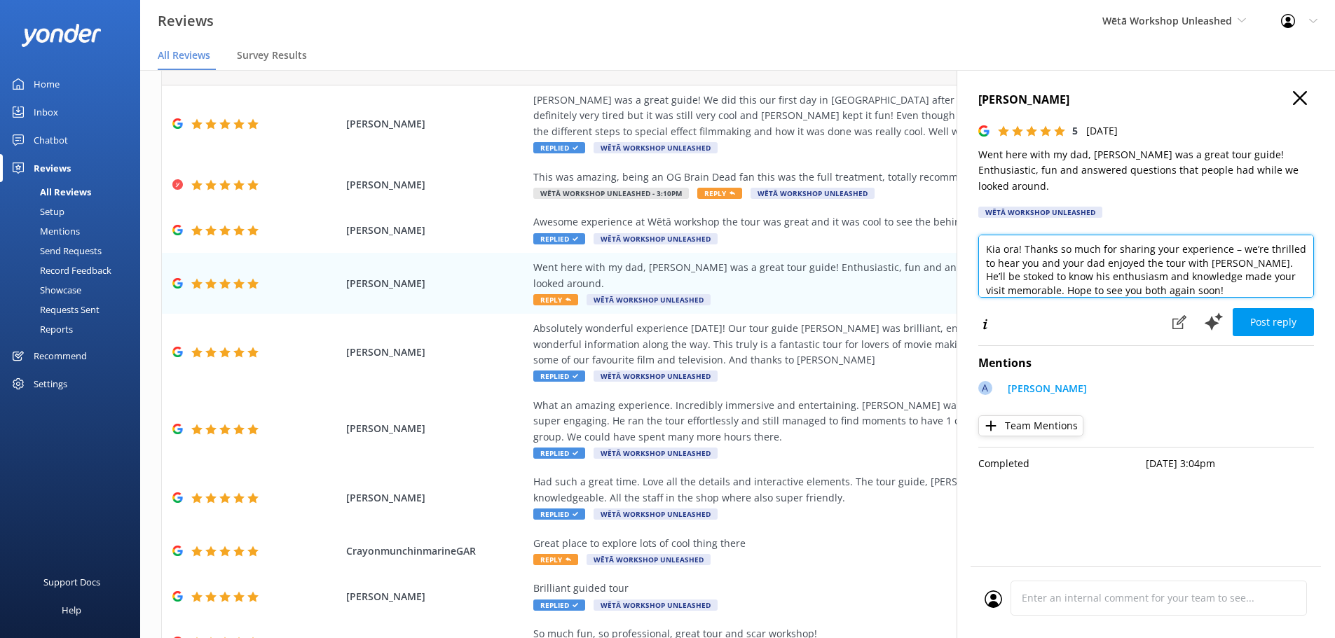
click at [1017, 235] on textarea "Kia ora! Thanks so much for sharing your experience – we’re thrilled to hear yo…" at bounding box center [1146, 266] width 336 height 63
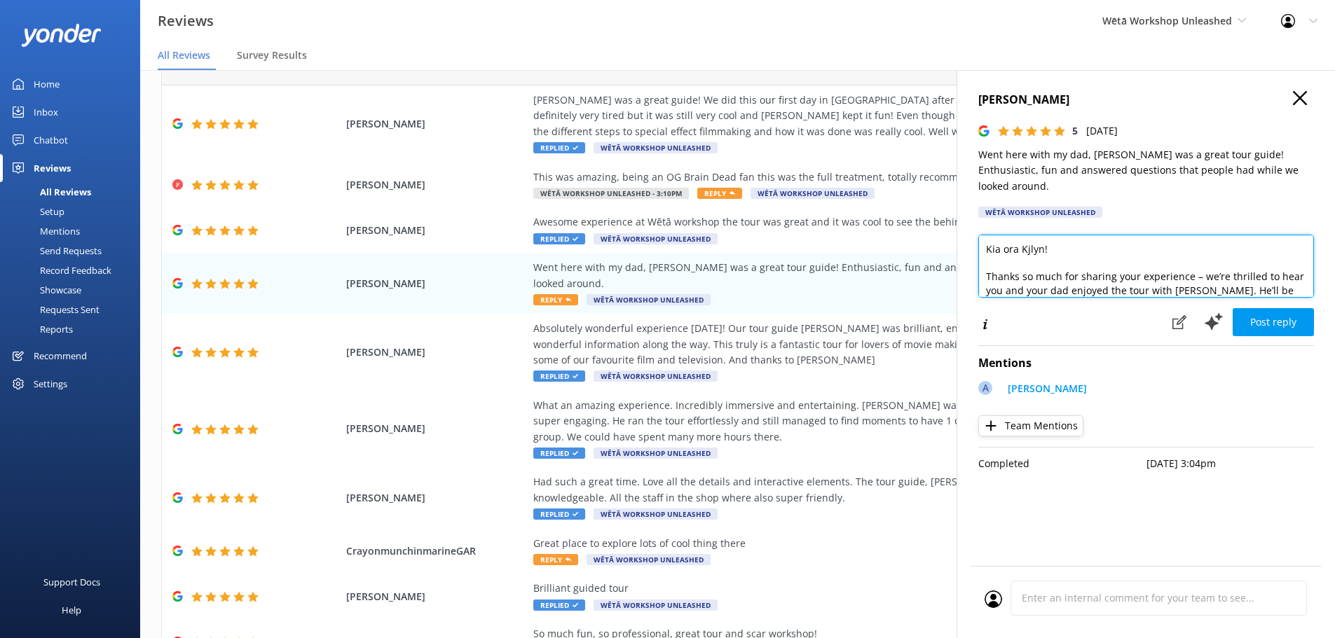
click at [1200, 261] on textarea "Kia ora Kjlyn! Thanks so much for sharing your experience – we’re thrilled to h…" at bounding box center [1146, 266] width 336 height 63
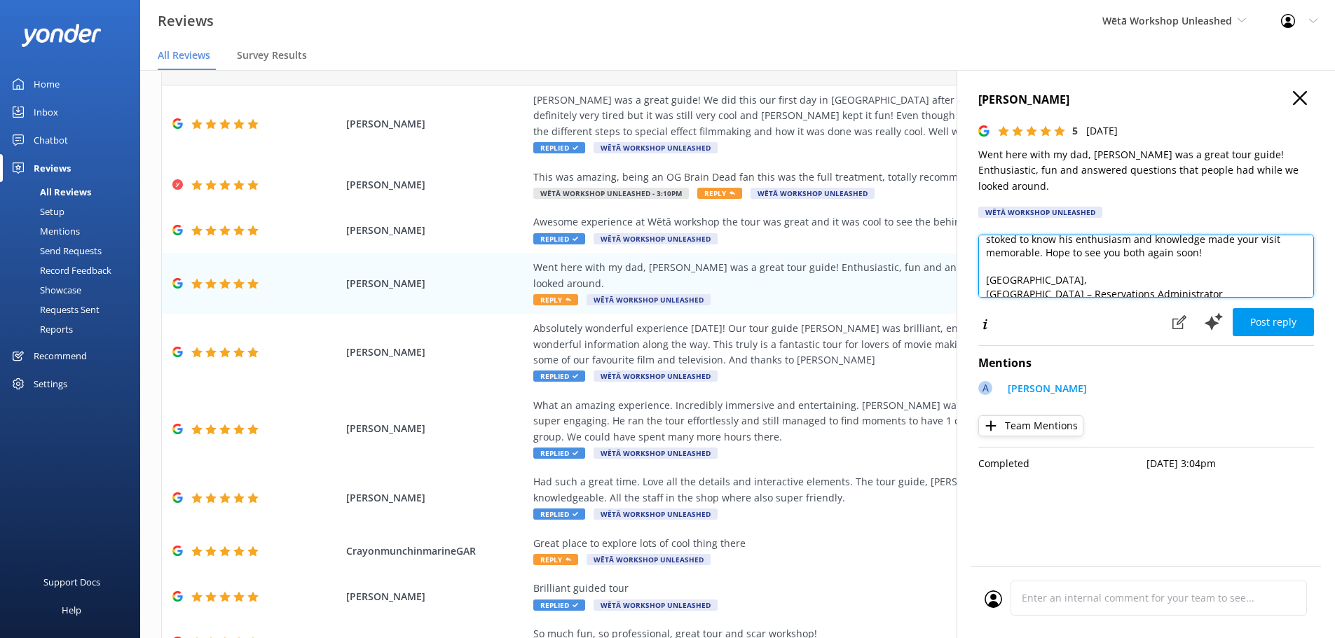
scroll to position [76, 0]
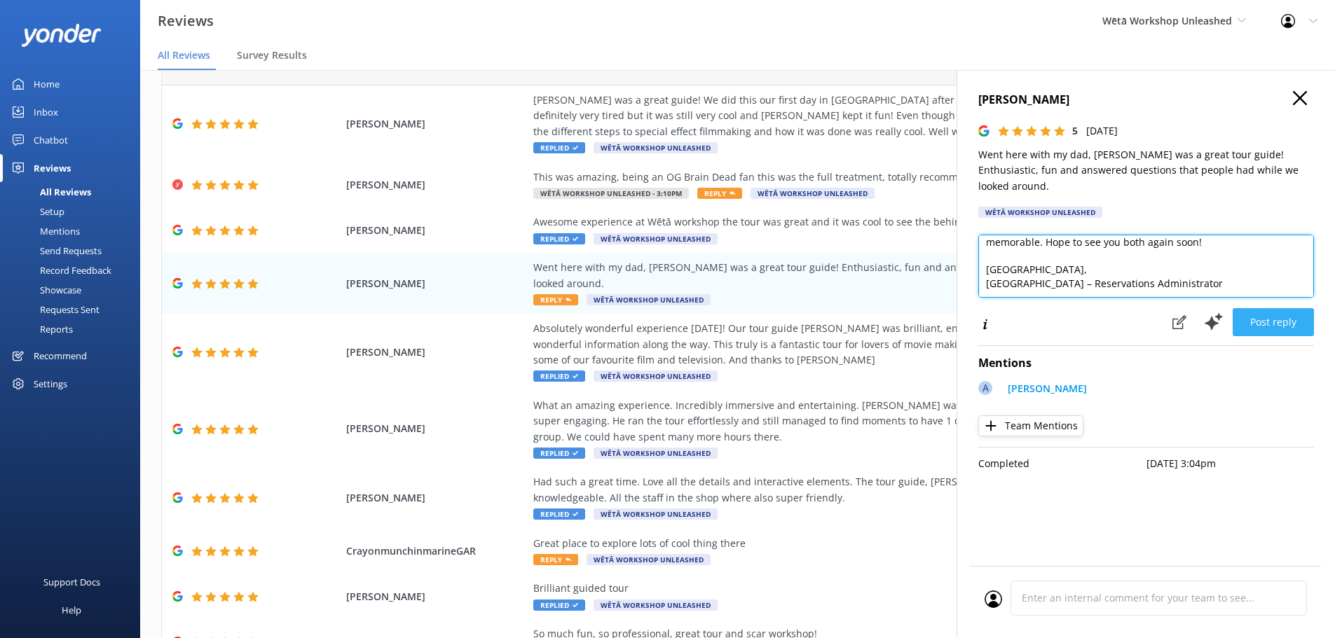
type textarea "Kia ora Kjlyn! Thanks so much for sharing your experience, we’re thrilled to he…"
click at [1286, 313] on button "Post reply" at bounding box center [1273, 322] width 81 height 28
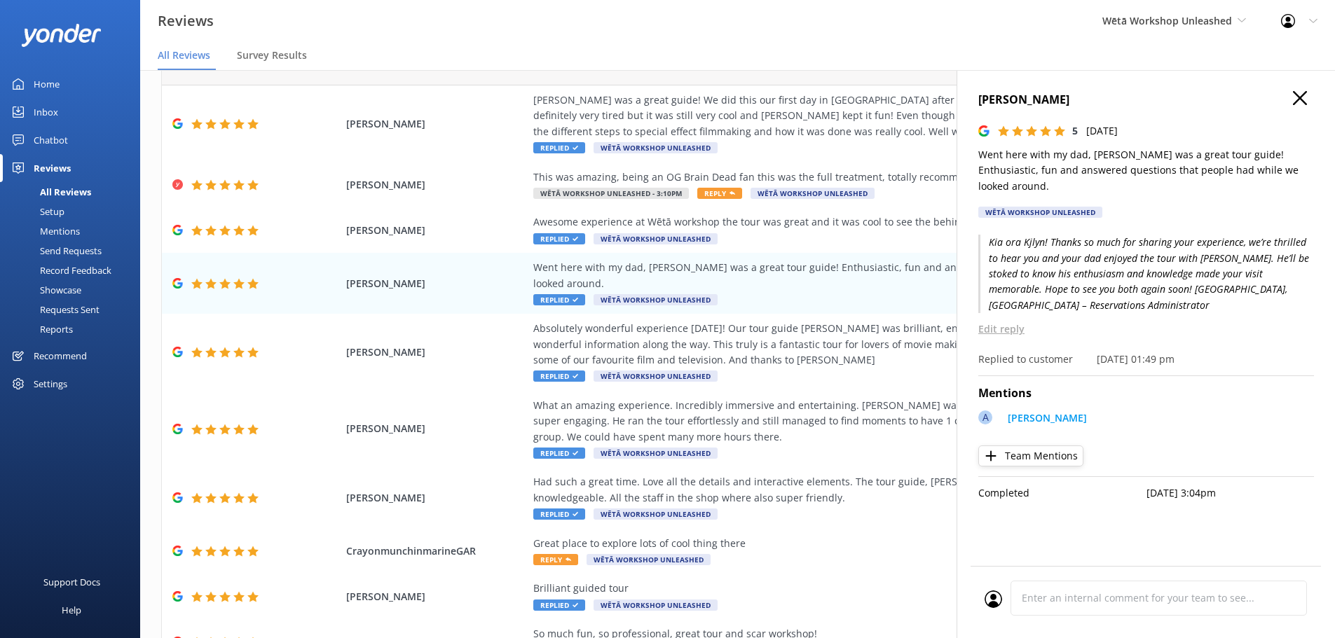
click at [1296, 87] on div "[PERSON_NAME] 5 [DATE] Went here with my dad, [PERSON_NAME] was a great tour gu…" at bounding box center [1146, 389] width 378 height 638
click at [1303, 99] on icon "button" at bounding box center [1300, 98] width 14 height 14
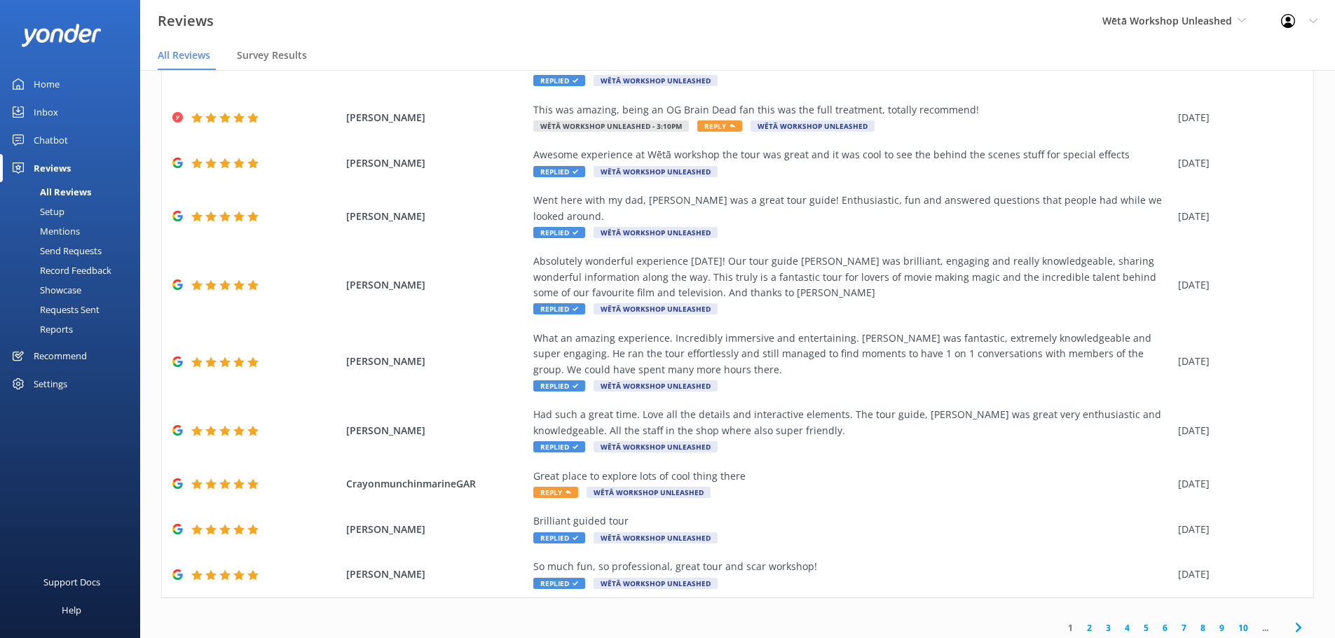
scroll to position [28, 0]
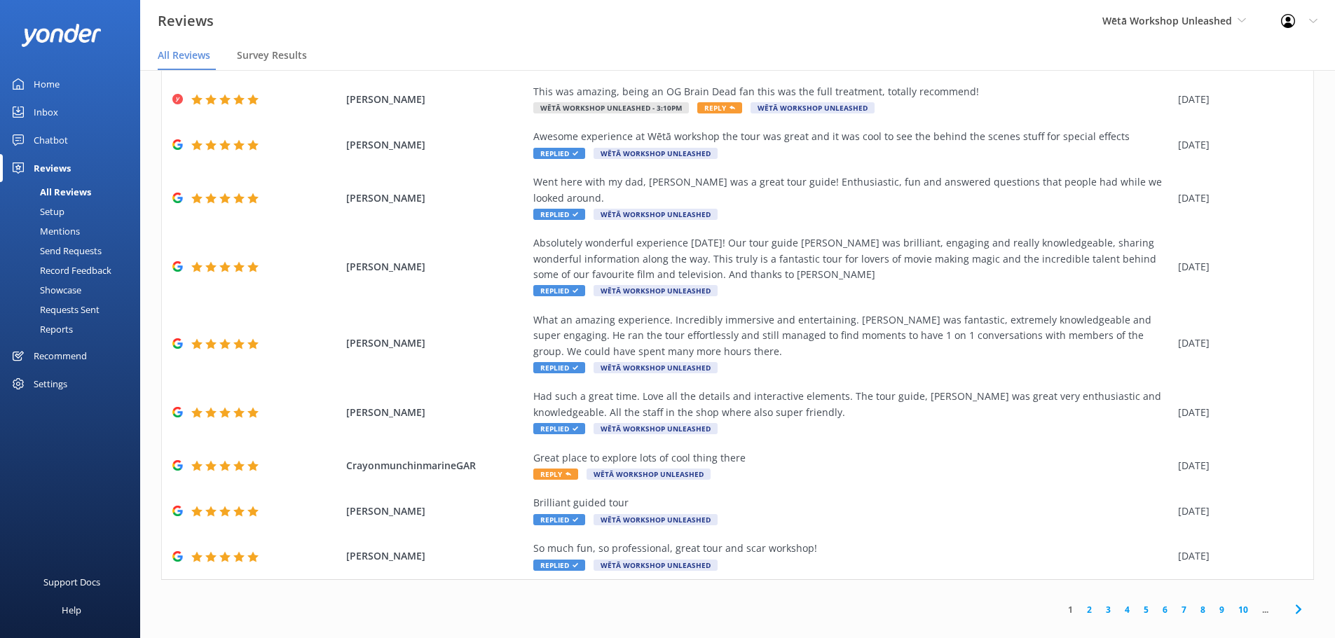
click at [1080, 603] on link "2" at bounding box center [1089, 609] width 19 height 13
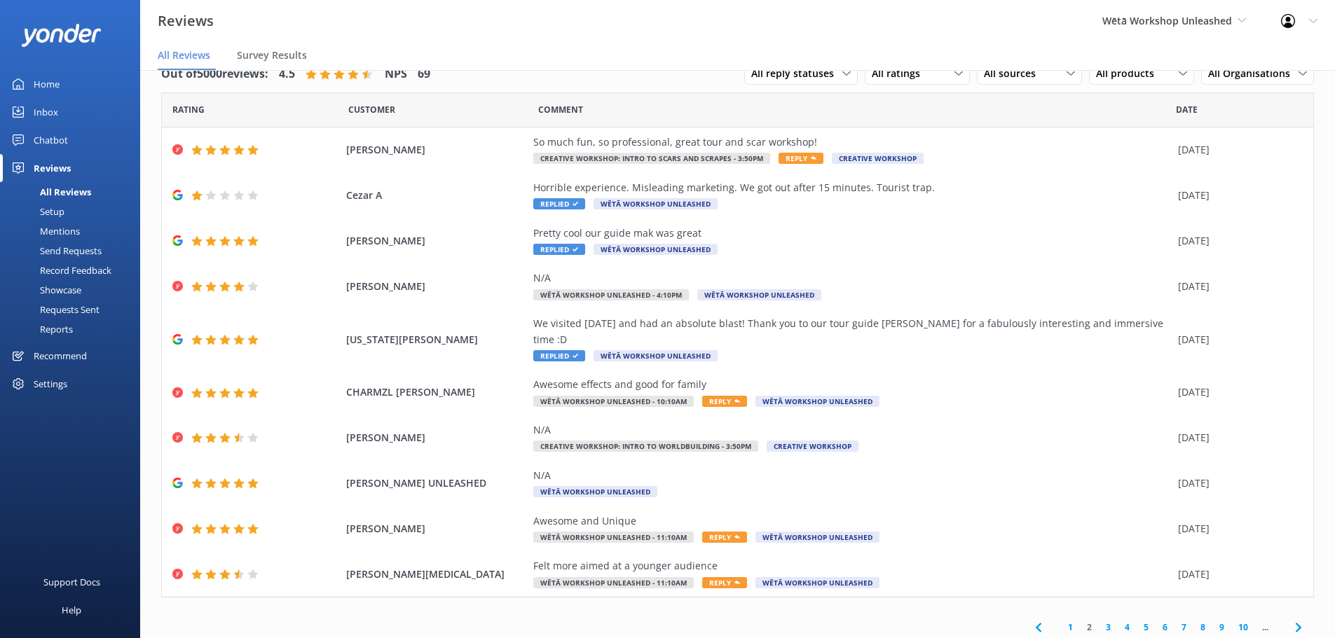
click at [1099, 621] on link "3" at bounding box center [1108, 627] width 19 height 13
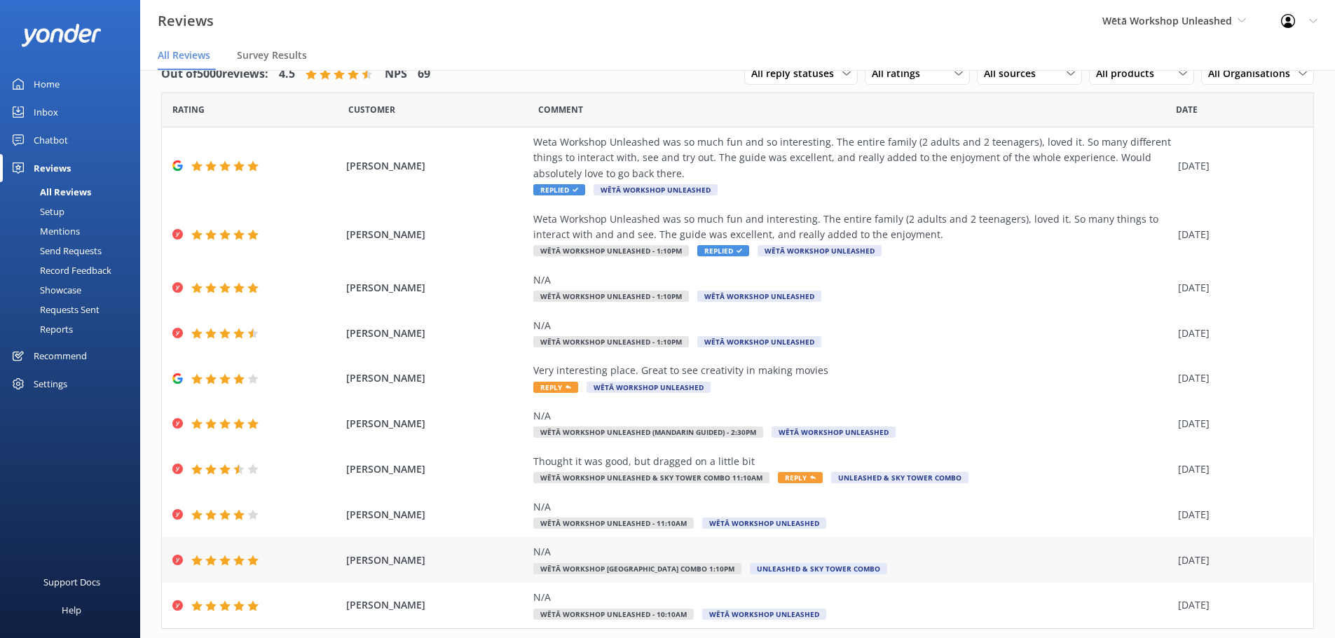
scroll to position [64, 0]
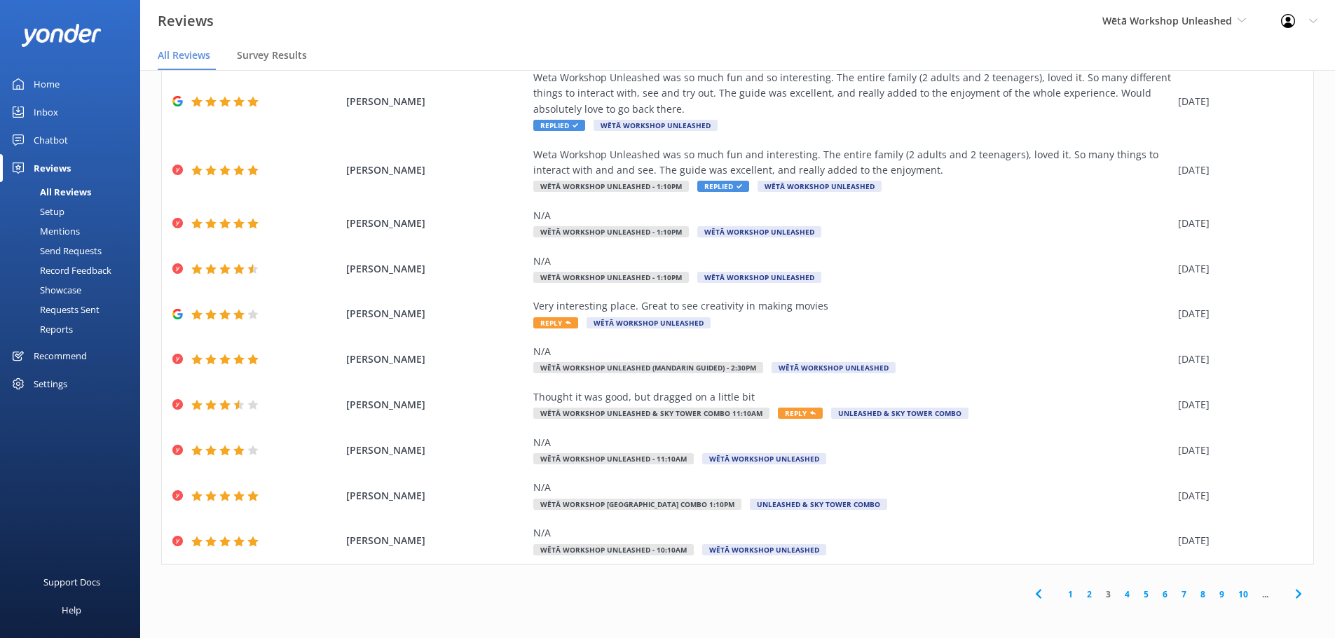
click at [1118, 594] on link "4" at bounding box center [1127, 594] width 19 height 13
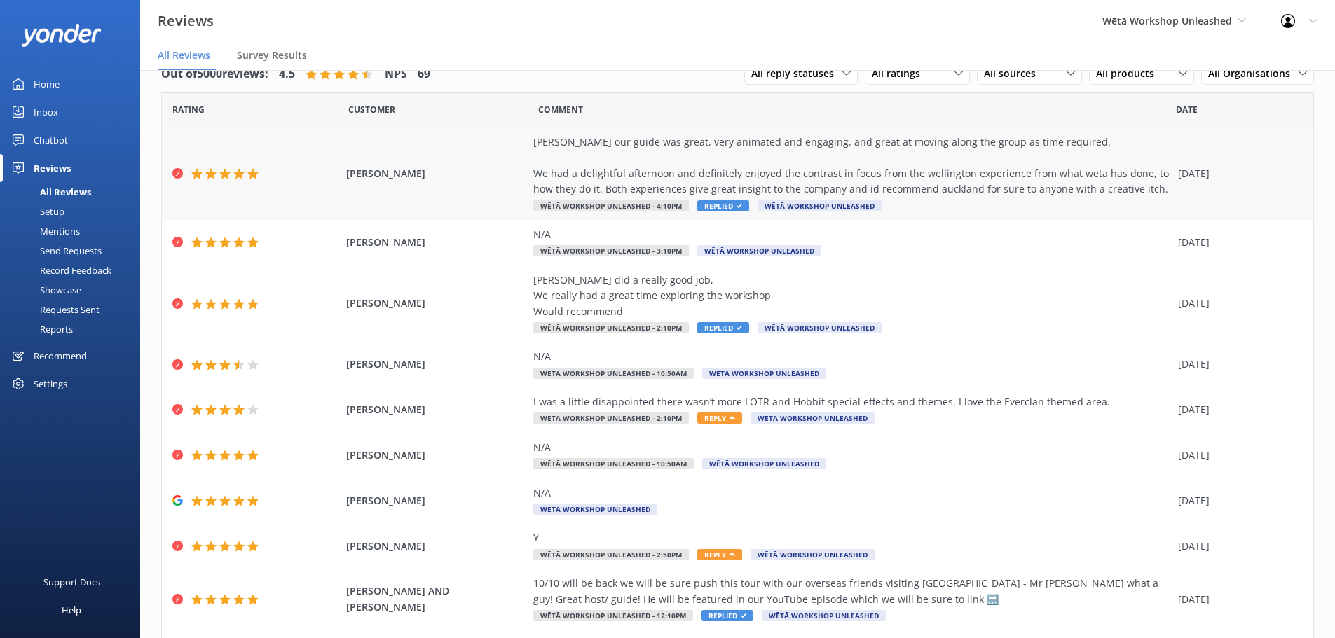
click at [884, 183] on div "[PERSON_NAME] our guide was great, very animated and engaging, and great at mov…" at bounding box center [852, 166] width 638 height 63
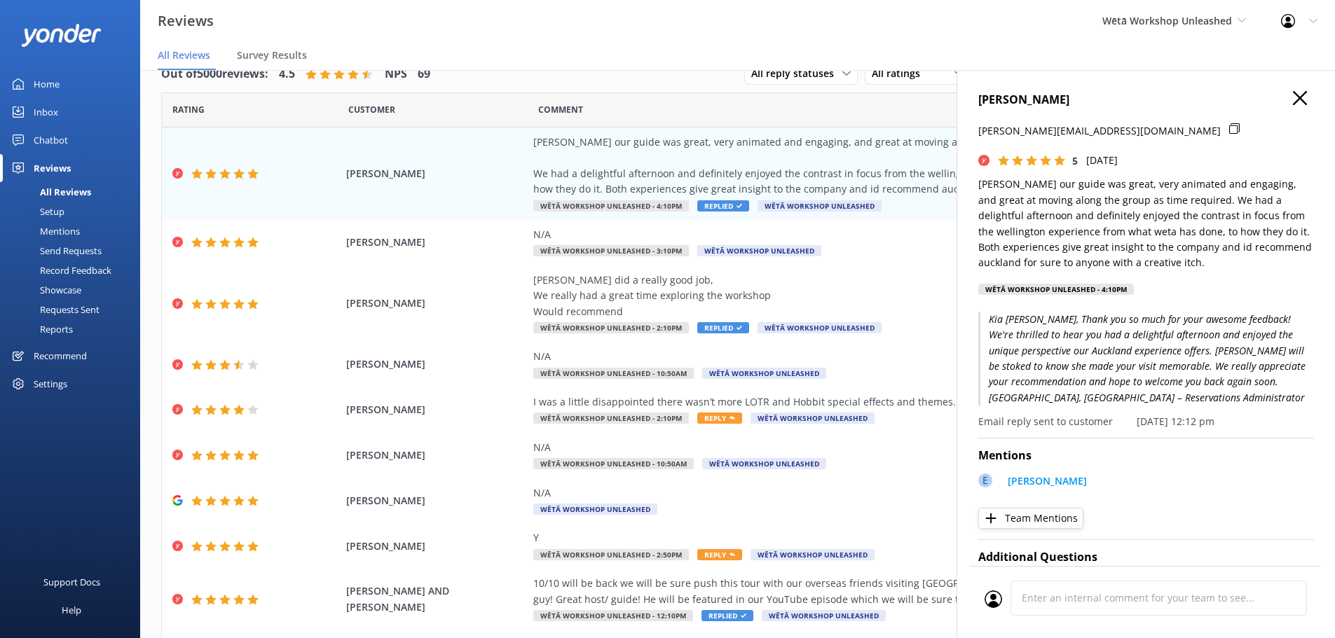
click at [1296, 102] on icon "button" at bounding box center [1300, 98] width 14 height 14
